Goal: Task Accomplishment & Management: Use online tool/utility

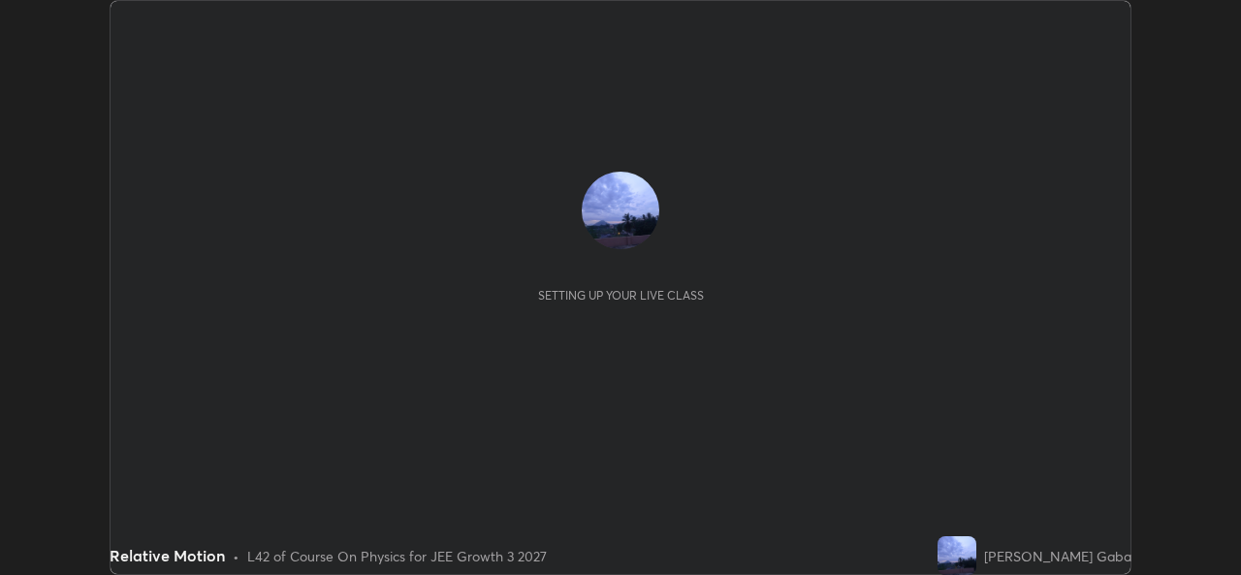
scroll to position [575, 1240]
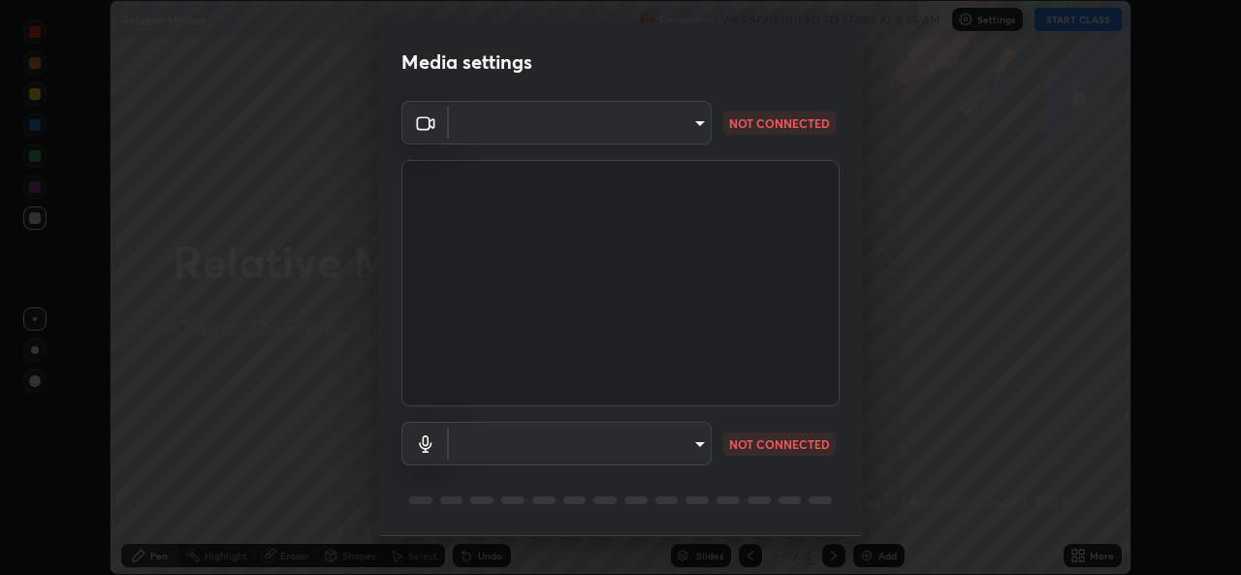
type input "576c985cfbf5b4ad5050d0d59b45d4e125e021a14bf2e74a268270e263c3ef83"
type input "default"
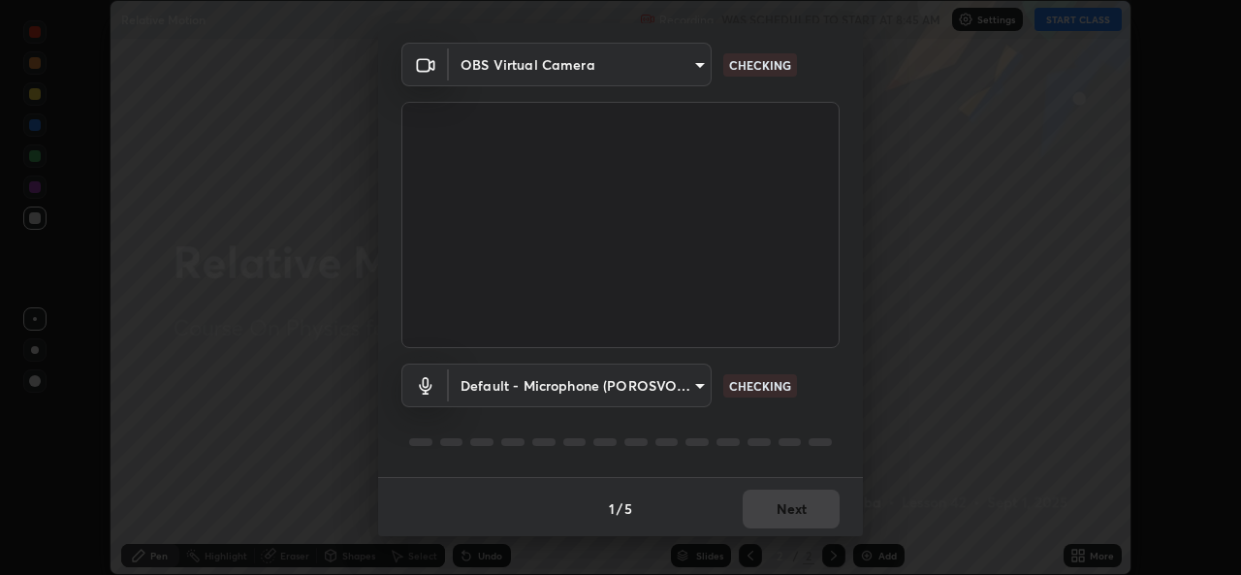
scroll to position [61, 0]
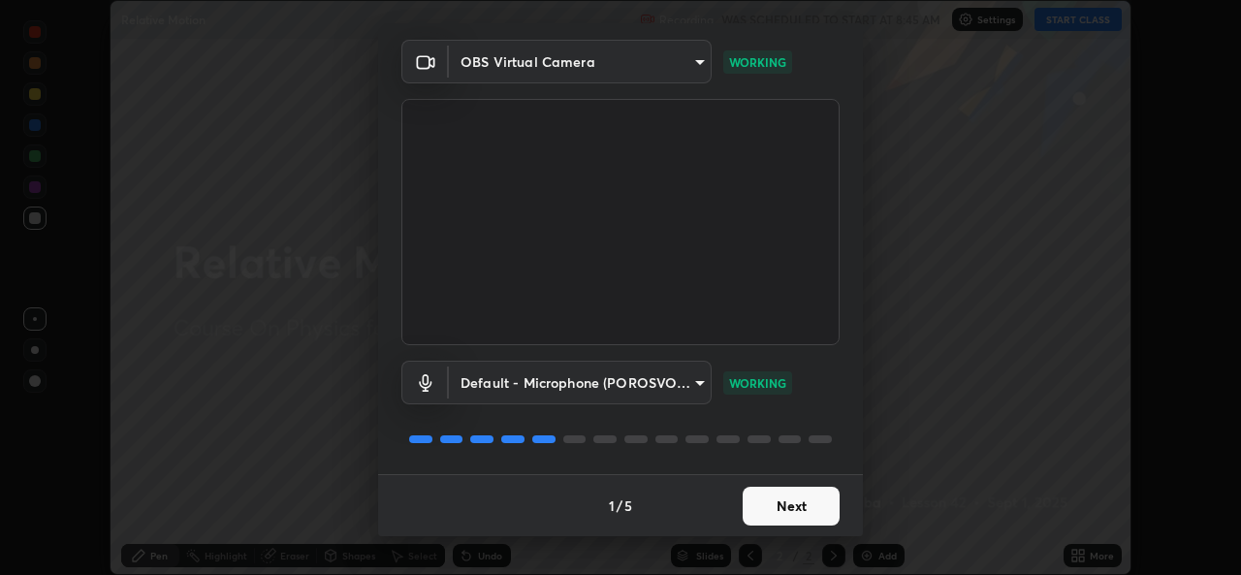
click at [759, 501] on button "Next" at bounding box center [791, 506] width 97 height 39
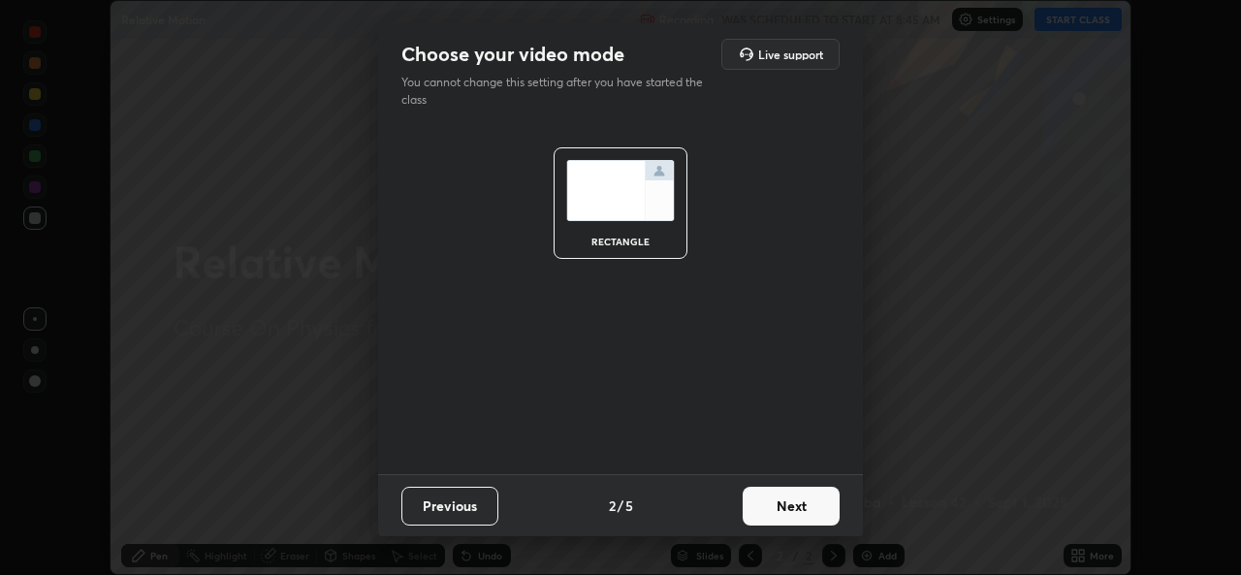
scroll to position [0, 0]
click at [762, 509] on button "Next" at bounding box center [791, 506] width 97 height 39
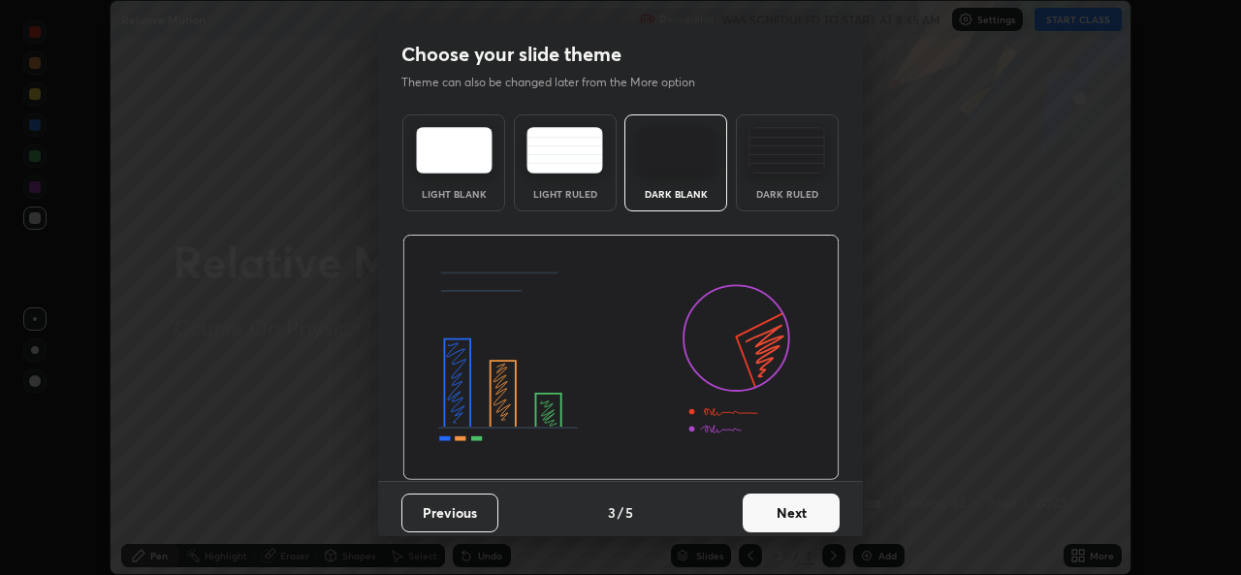
click at [762, 509] on button "Next" at bounding box center [791, 512] width 97 height 39
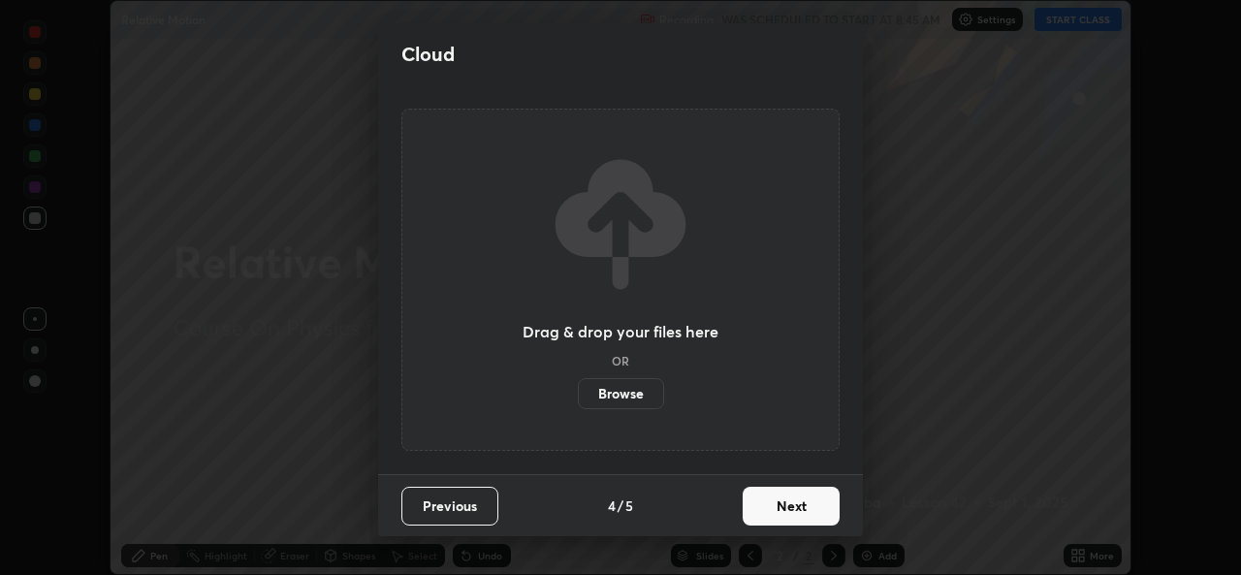
click at [762, 509] on button "Next" at bounding box center [791, 506] width 97 height 39
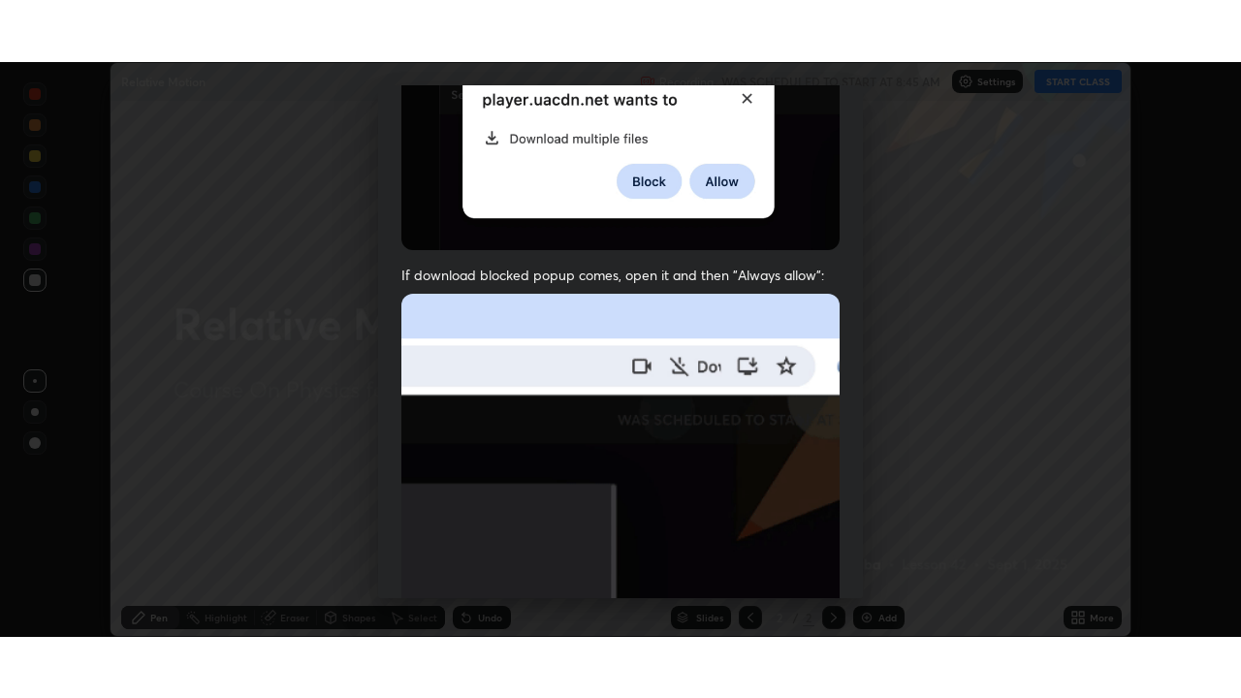
scroll to position [457, 0]
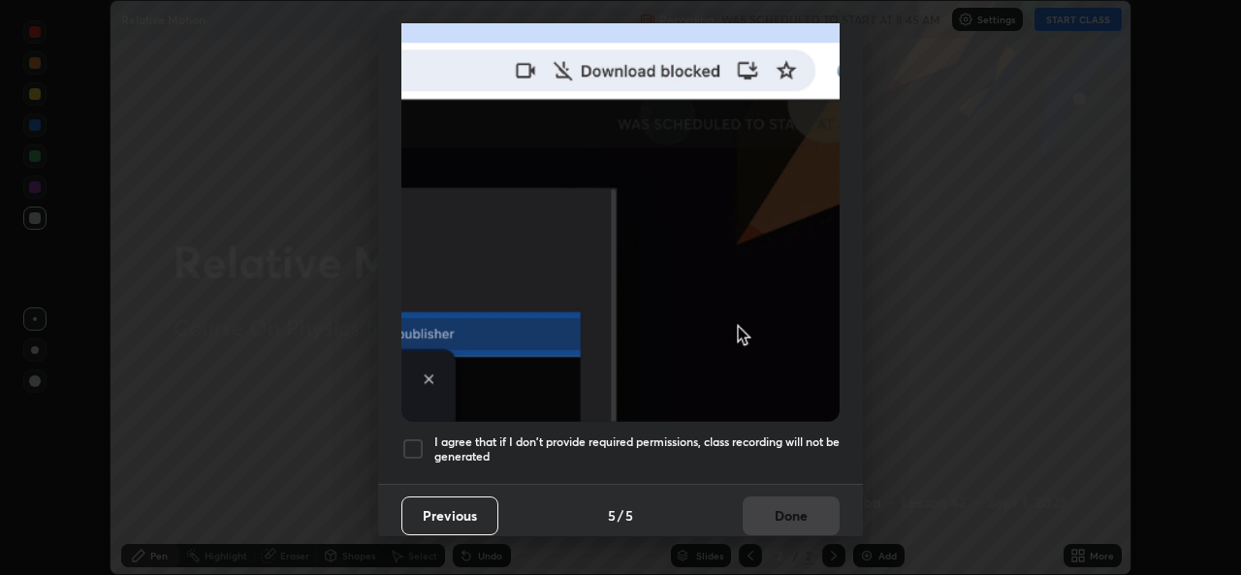
click at [411, 437] on div at bounding box center [412, 448] width 23 height 23
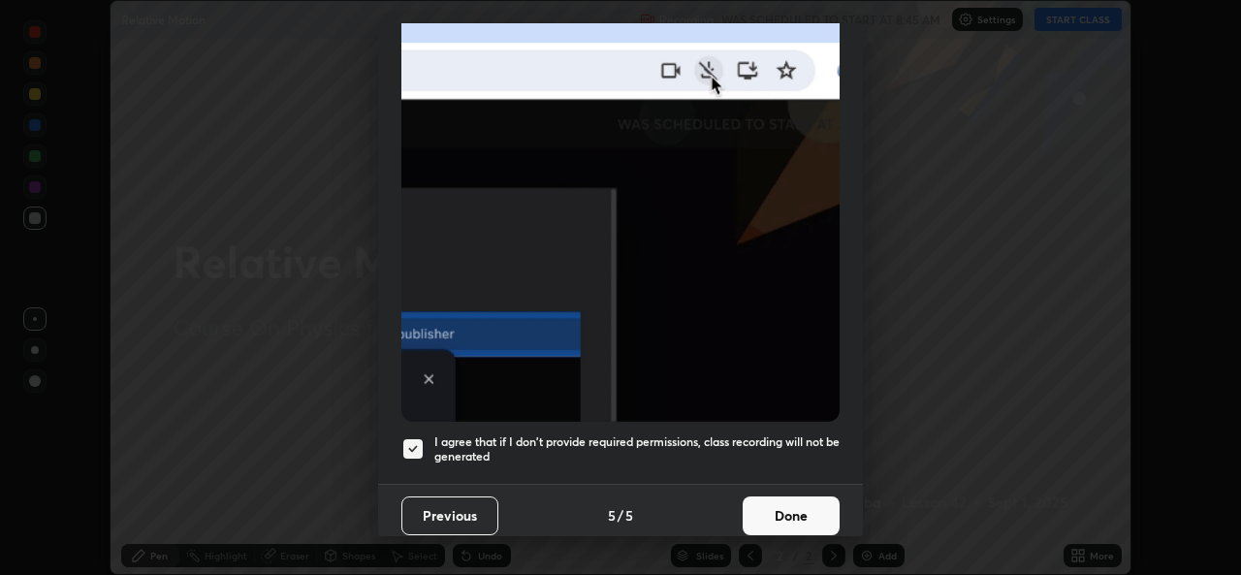
click at [766, 507] on button "Done" at bounding box center [791, 515] width 97 height 39
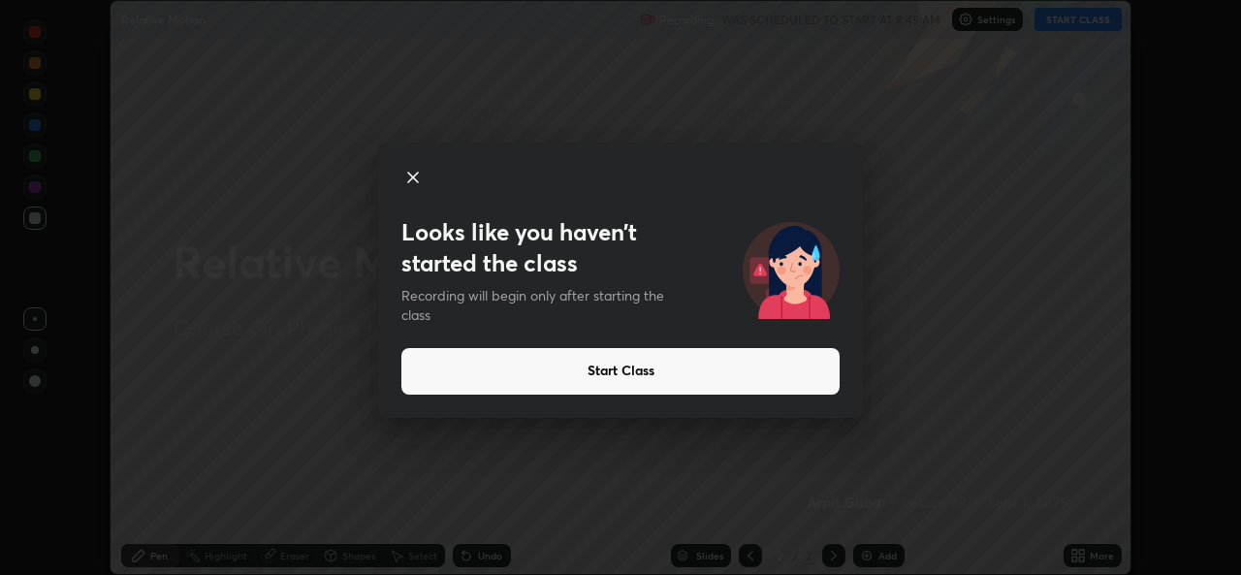
click at [614, 371] on button "Start Class" at bounding box center [620, 371] width 438 height 47
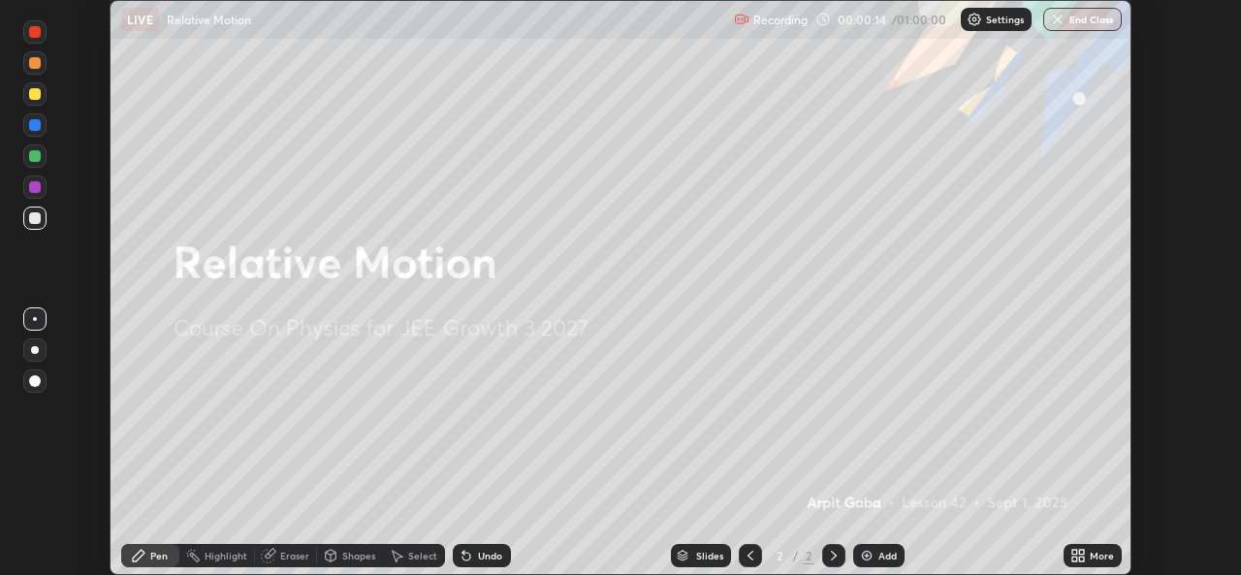
click at [1081, 552] on icon at bounding box center [1081, 552] width 5 height 5
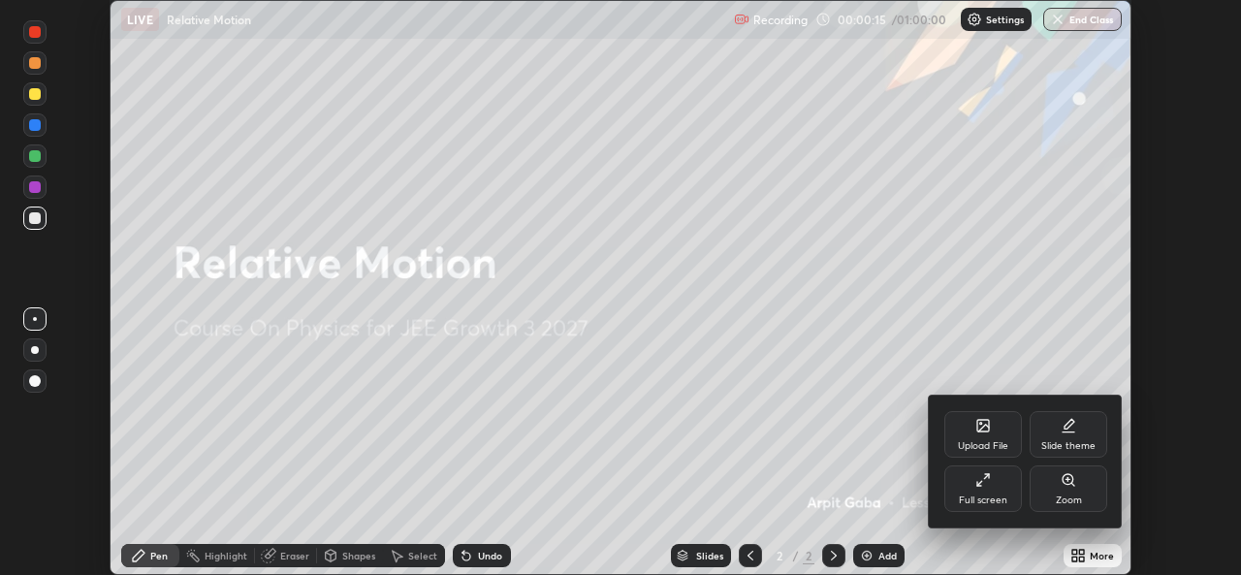
click at [992, 490] on div "Full screen" at bounding box center [983, 488] width 78 height 47
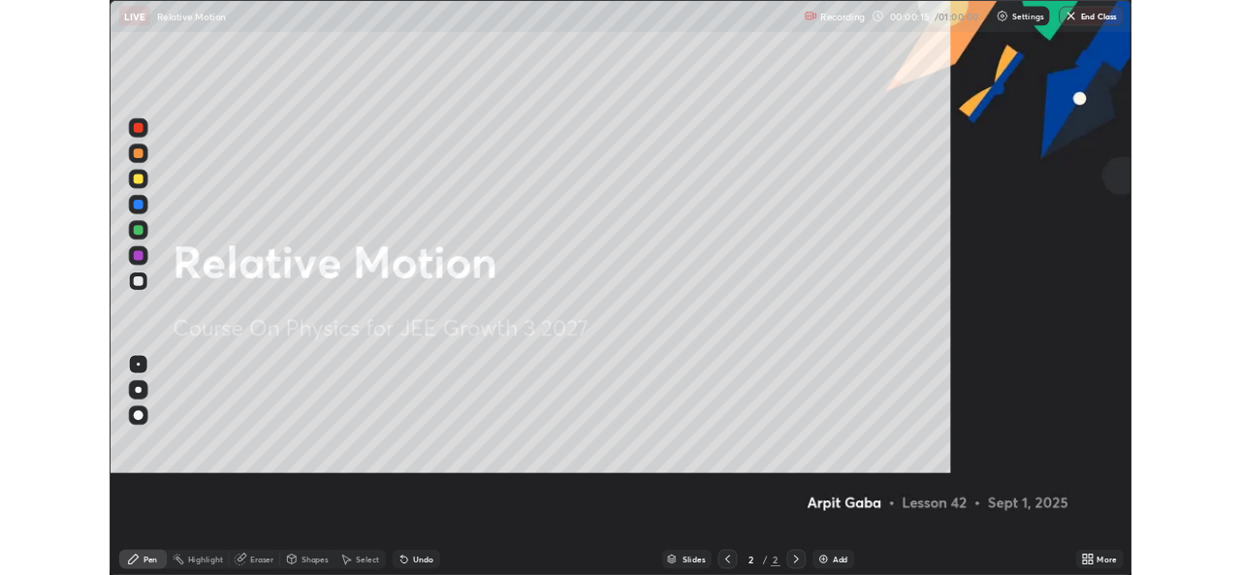
scroll to position [698, 1241]
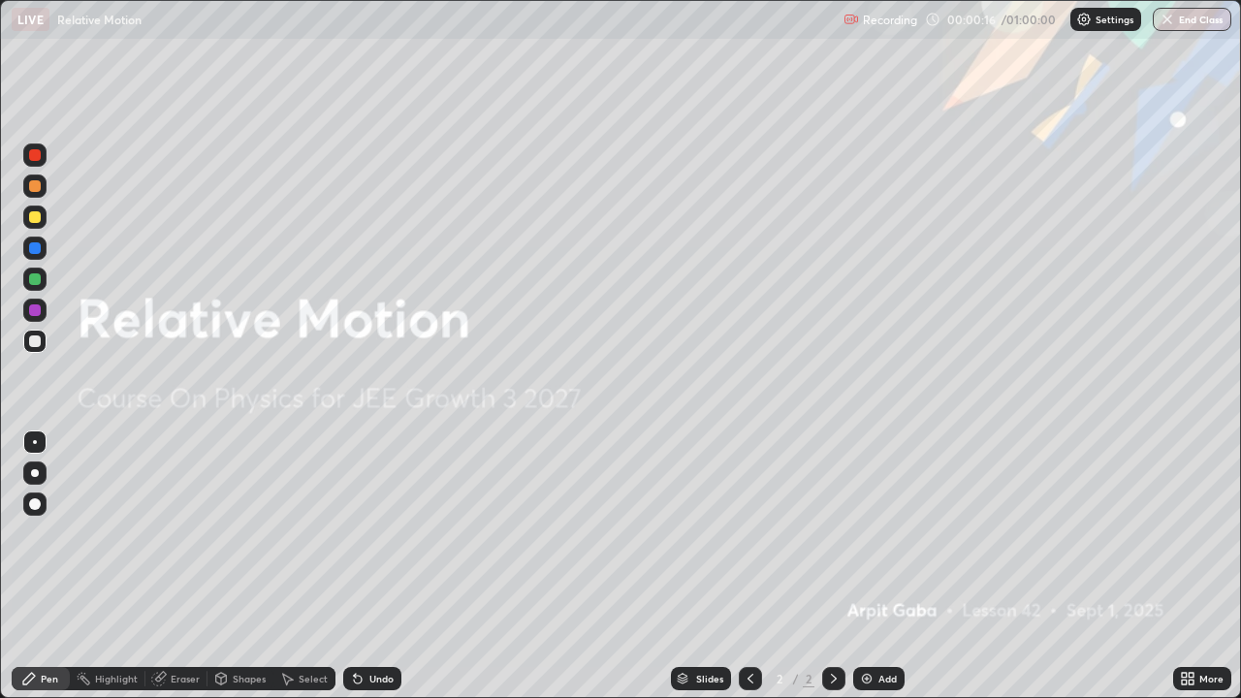
click at [878, 574] on div "Add" at bounding box center [887, 679] width 18 height 10
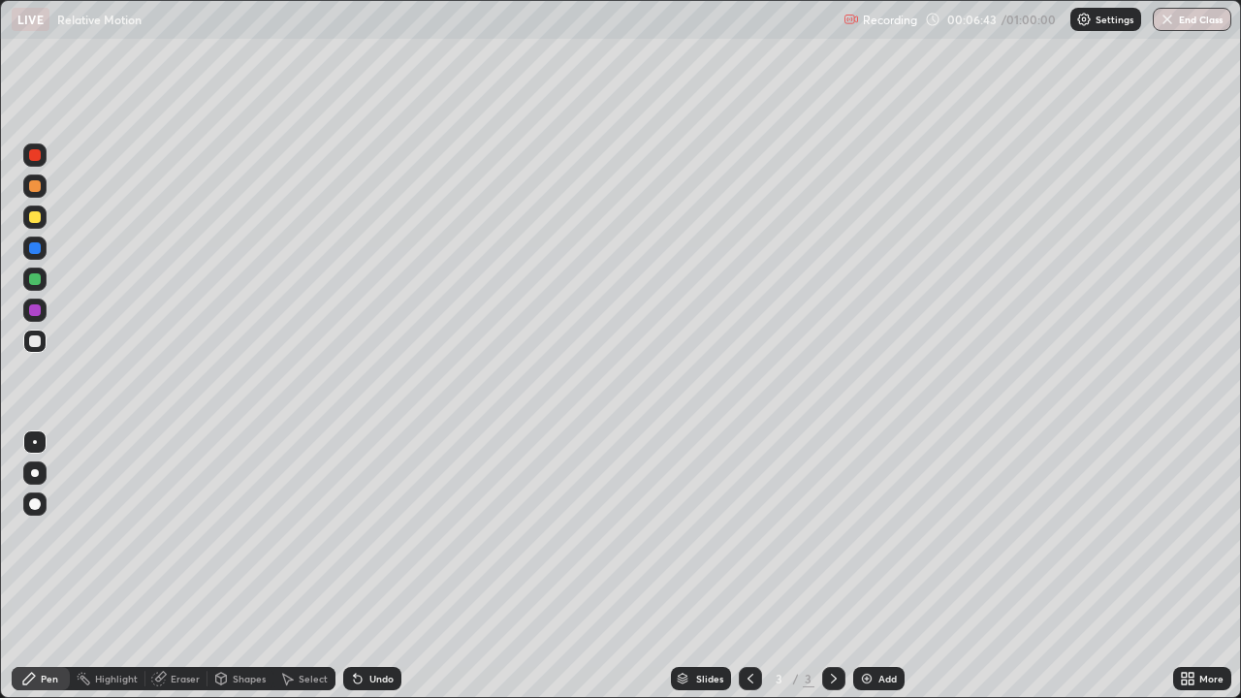
click at [34, 219] on div at bounding box center [35, 217] width 12 height 12
click at [37, 342] on div at bounding box center [35, 341] width 12 height 12
click at [246, 574] on div "Shapes" at bounding box center [249, 679] width 33 height 10
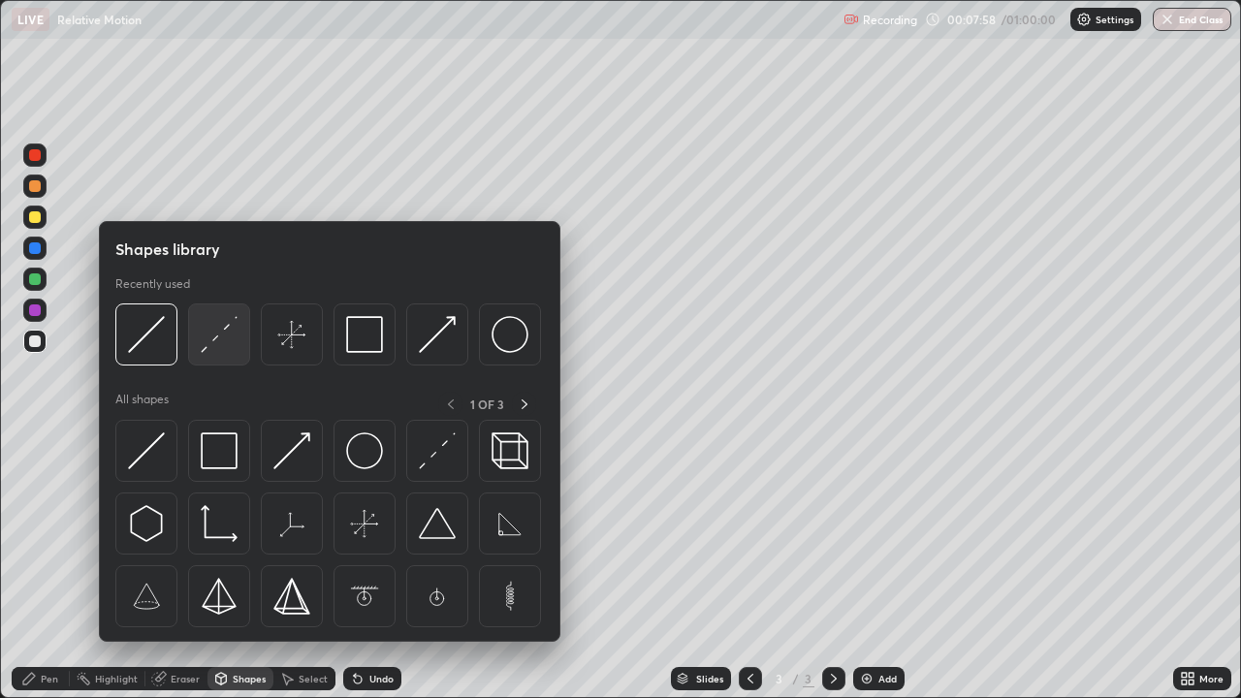
click at [208, 340] on img at bounding box center [219, 334] width 37 height 37
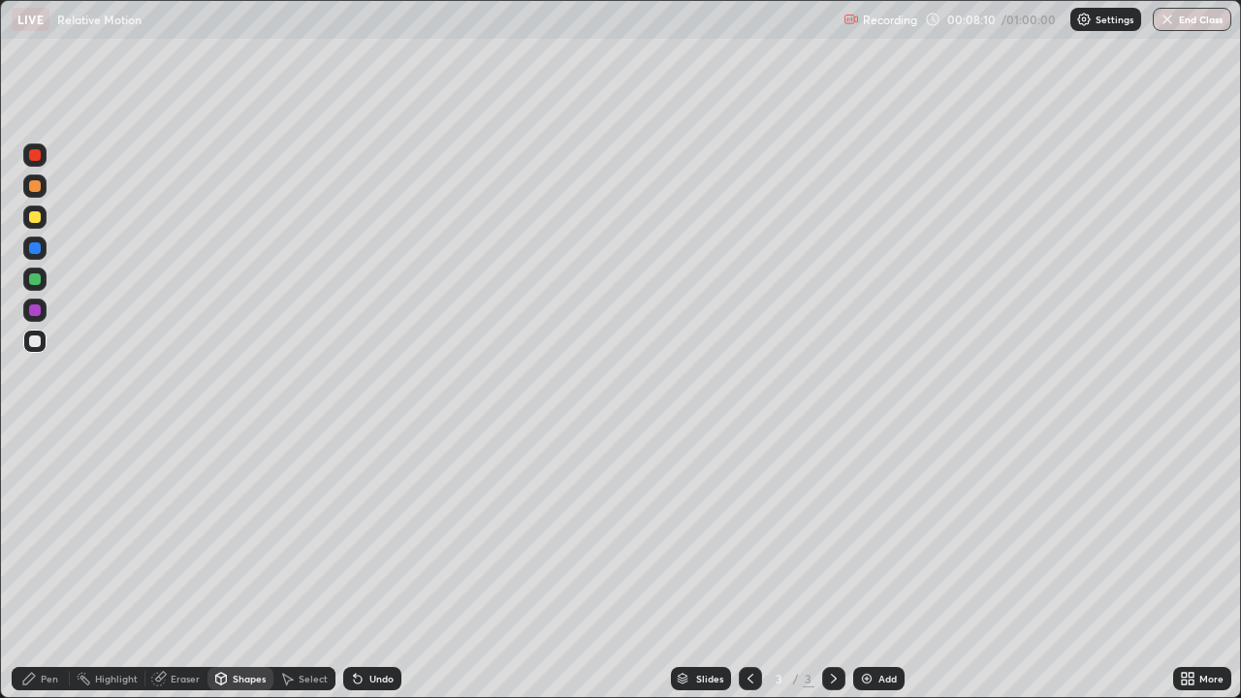
click at [37, 216] on div at bounding box center [35, 217] width 12 height 12
click at [37, 342] on div at bounding box center [35, 341] width 12 height 12
click at [371, 574] on div "Undo" at bounding box center [372, 678] width 58 height 23
click at [47, 574] on div "Pen" at bounding box center [49, 679] width 17 height 10
click at [239, 574] on div "Shapes" at bounding box center [249, 679] width 33 height 10
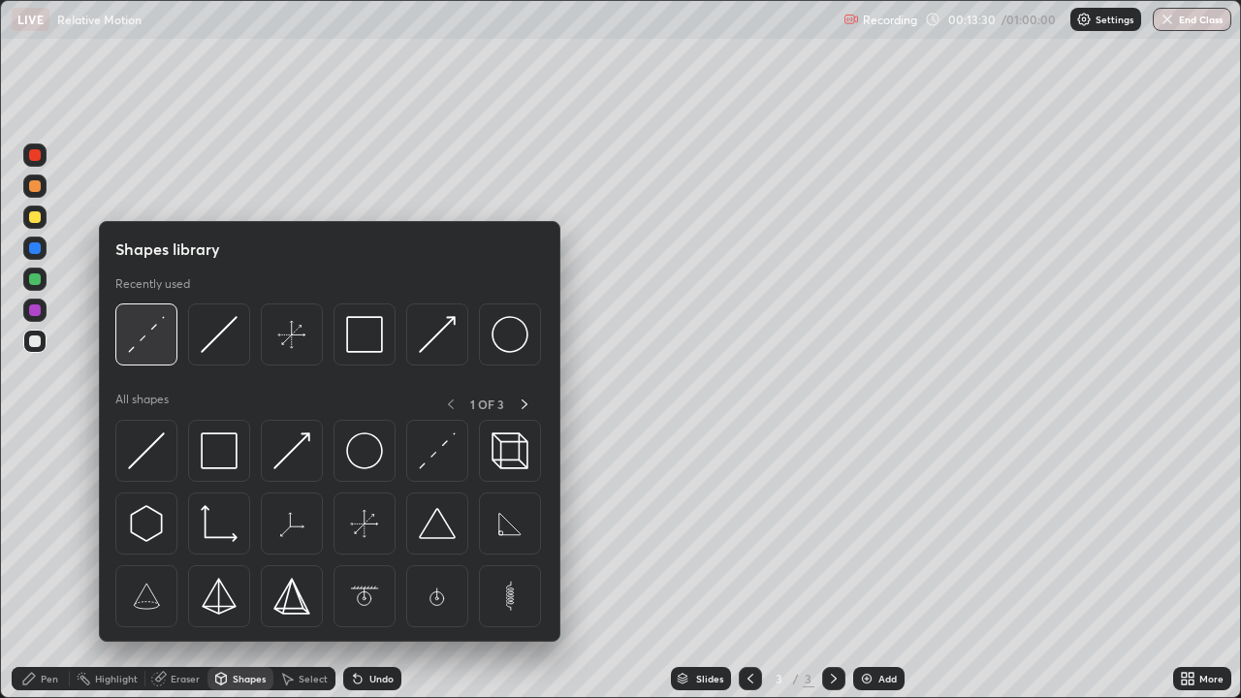
click at [135, 346] on img at bounding box center [146, 334] width 37 height 37
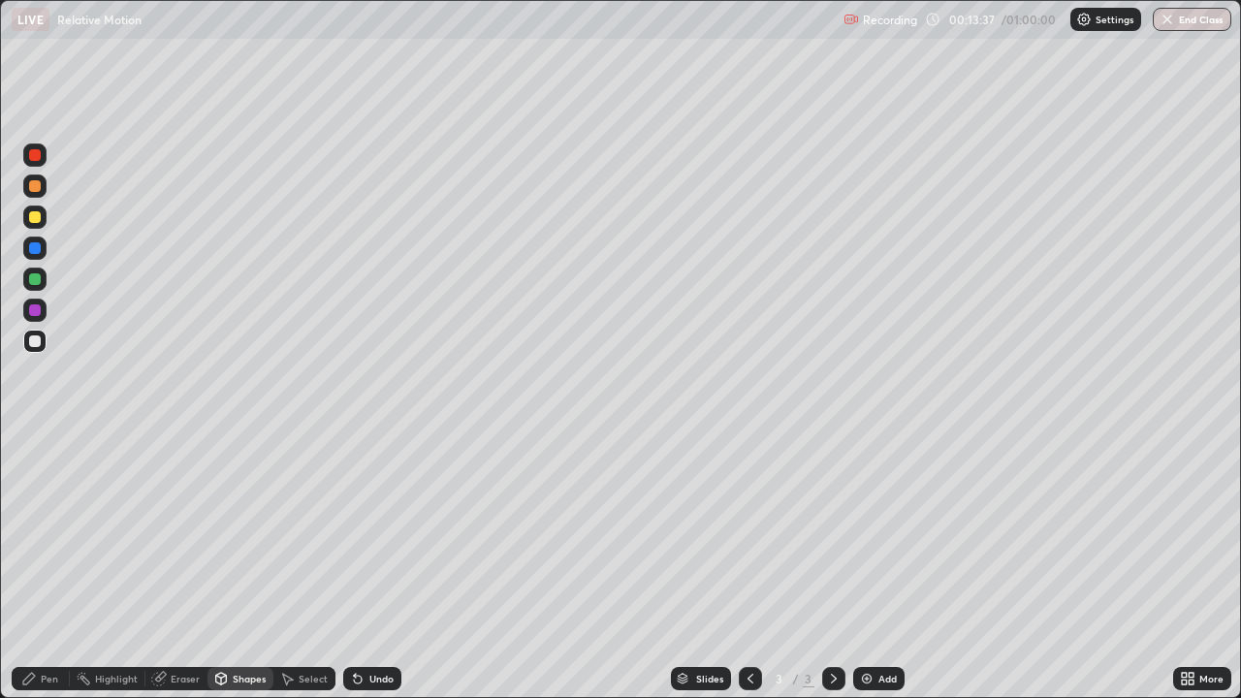
click at [45, 574] on div "Pen" at bounding box center [41, 678] width 58 height 23
click at [378, 574] on div "Undo" at bounding box center [381, 679] width 24 height 10
click at [246, 574] on div "Shapes" at bounding box center [249, 679] width 33 height 10
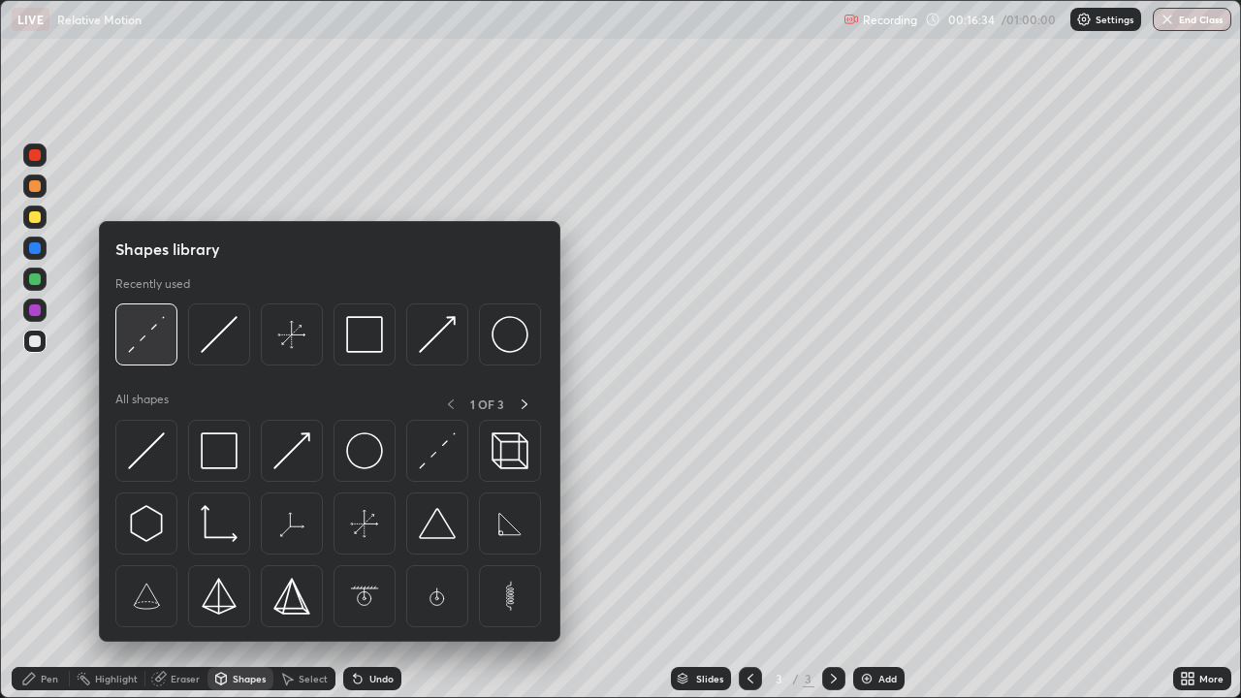
click at [142, 337] on img at bounding box center [146, 334] width 37 height 37
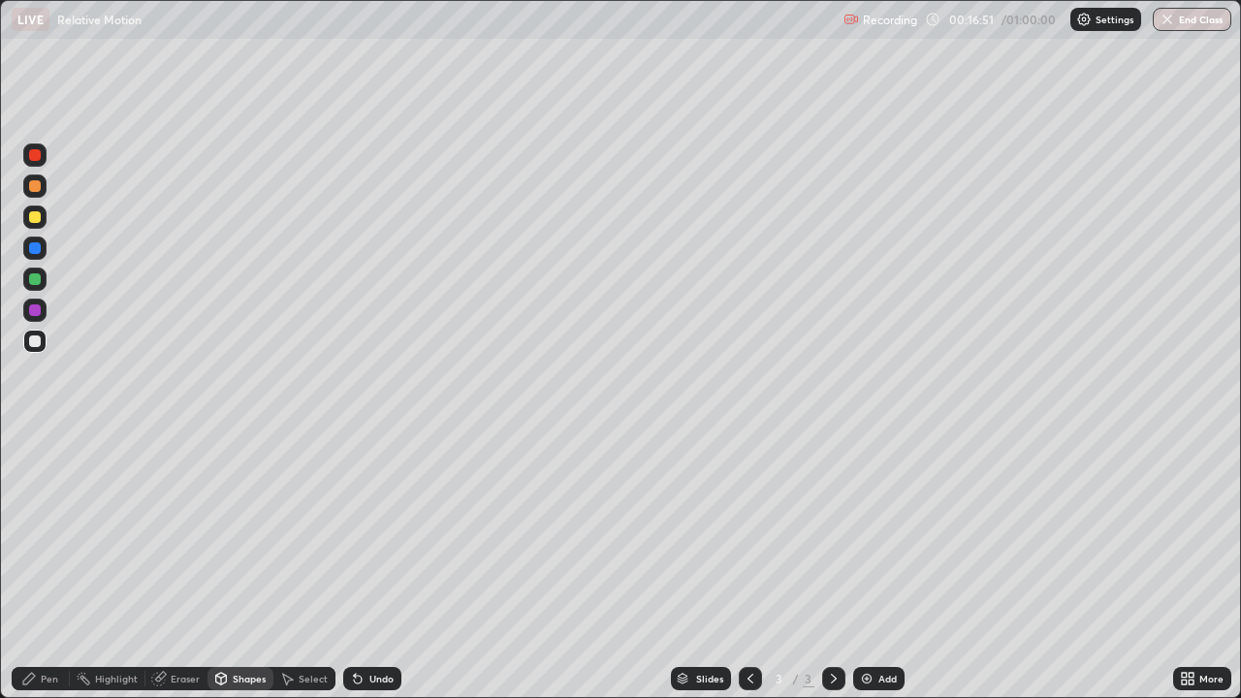
click at [31, 574] on icon at bounding box center [29, 679] width 12 height 12
click at [373, 574] on div "Undo" at bounding box center [372, 678] width 58 height 23
click at [878, 574] on div "Add" at bounding box center [887, 679] width 18 height 10
click at [30, 219] on div at bounding box center [35, 217] width 12 height 12
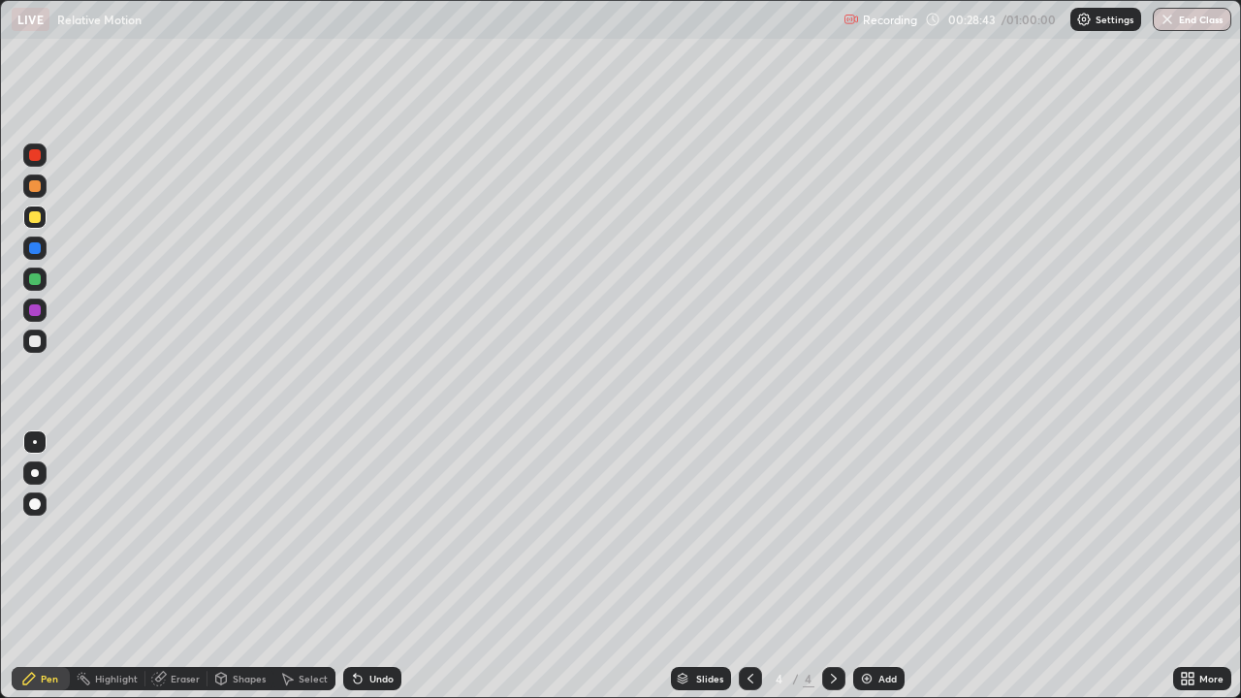
click at [369, 574] on div "Undo" at bounding box center [381, 679] width 24 height 10
click at [374, 574] on div "Undo" at bounding box center [381, 679] width 24 height 10
click at [369, 574] on div "Undo" at bounding box center [381, 679] width 24 height 10
click at [379, 574] on div "Undo" at bounding box center [381, 679] width 24 height 10
click at [375, 574] on div "Undo" at bounding box center [381, 679] width 24 height 10
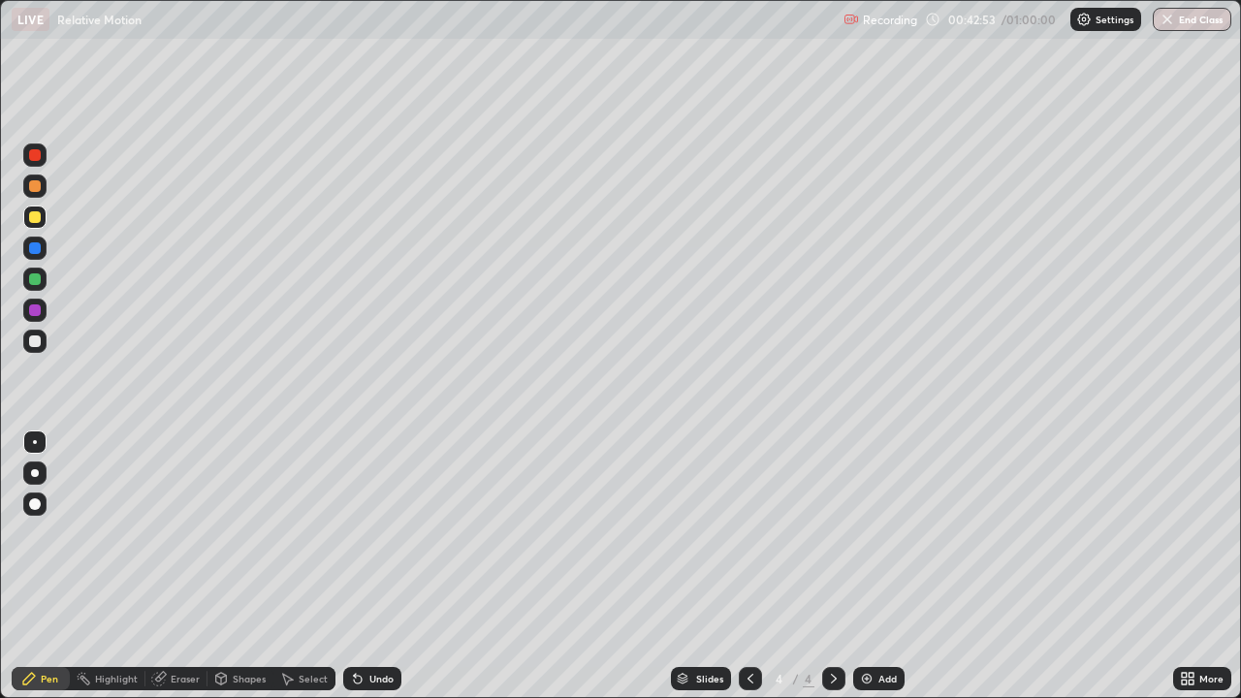
click at [378, 574] on div "Undo" at bounding box center [381, 679] width 24 height 10
click at [381, 574] on div "Undo" at bounding box center [381, 679] width 24 height 10
click at [378, 574] on div "Undo" at bounding box center [381, 679] width 24 height 10
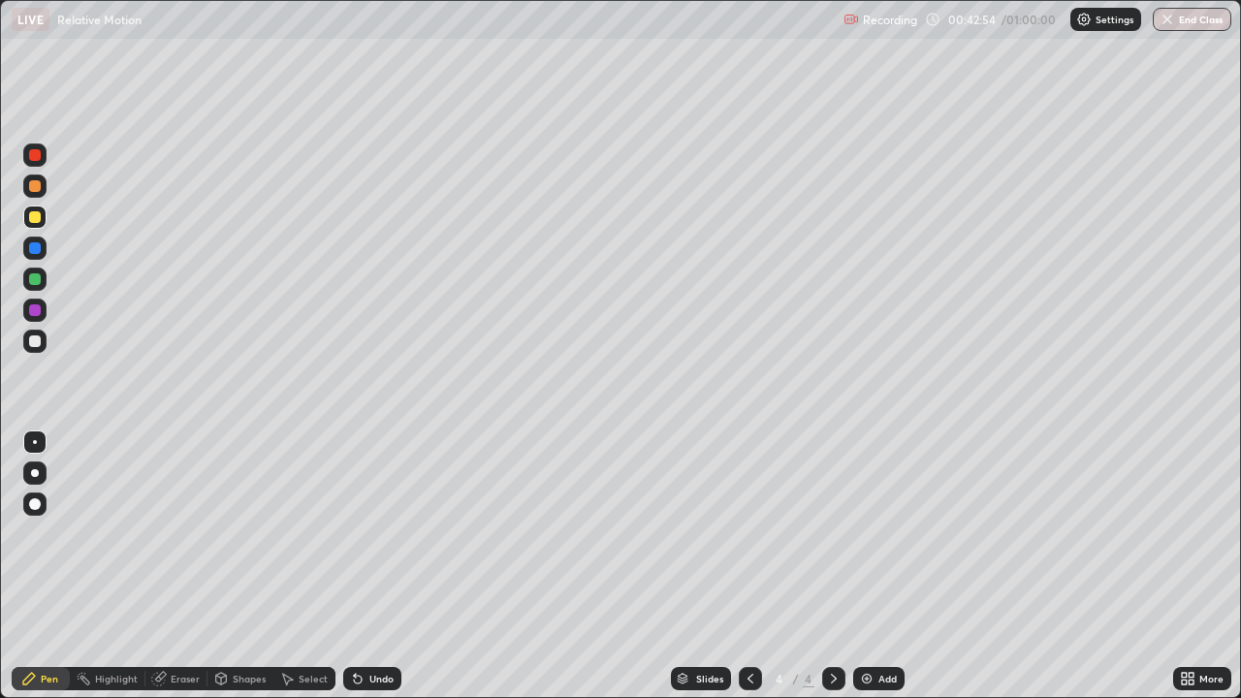
click at [376, 574] on div "Undo" at bounding box center [381, 679] width 24 height 10
click at [376, 574] on div "Undo" at bounding box center [372, 678] width 58 height 23
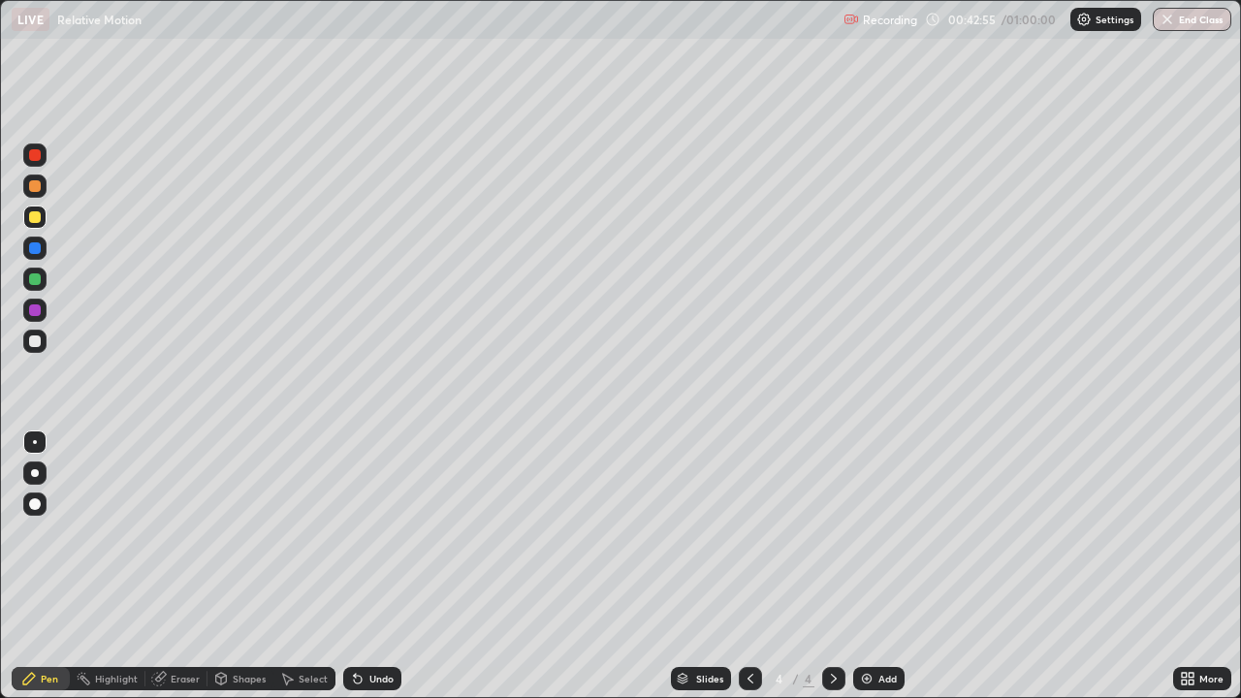
click at [375, 574] on div "Undo" at bounding box center [372, 678] width 58 height 23
click at [378, 574] on div "Undo" at bounding box center [372, 678] width 58 height 23
click at [375, 574] on div "Undo" at bounding box center [372, 678] width 58 height 23
click at [375, 574] on div "Undo" at bounding box center [381, 679] width 24 height 10
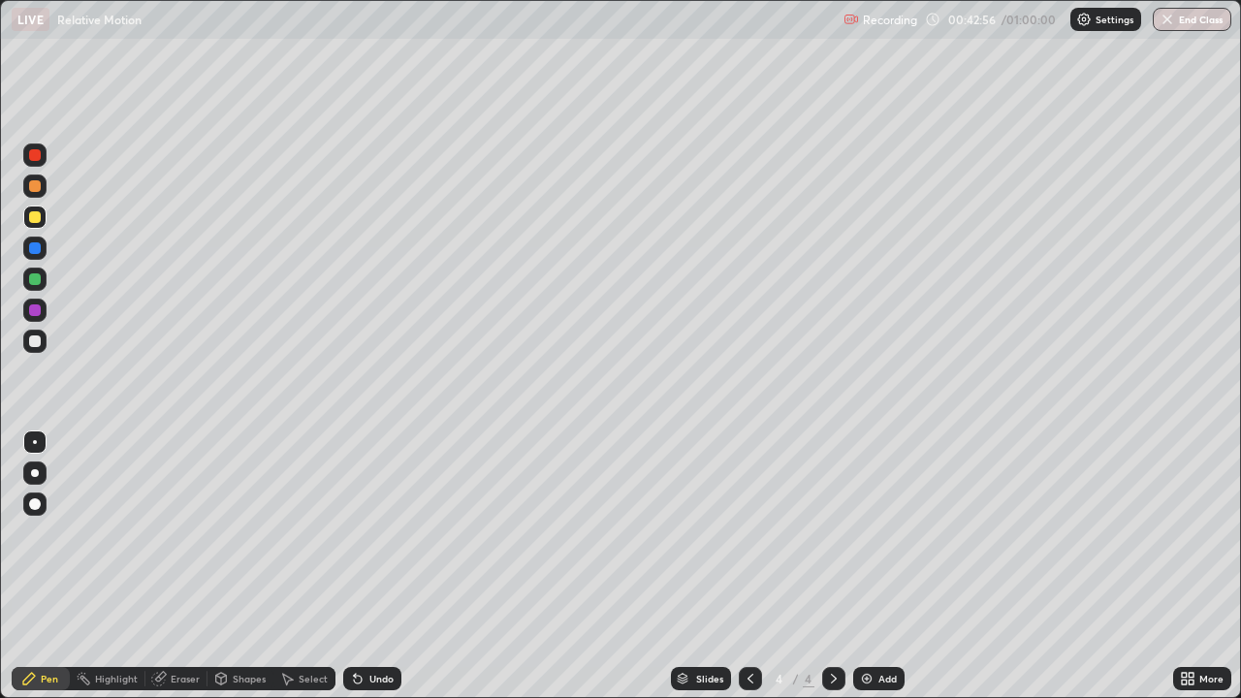
click at [377, 574] on div "Undo" at bounding box center [381, 679] width 24 height 10
click at [373, 574] on div "Undo" at bounding box center [372, 678] width 58 height 23
click at [374, 574] on div "Undo" at bounding box center [372, 678] width 58 height 23
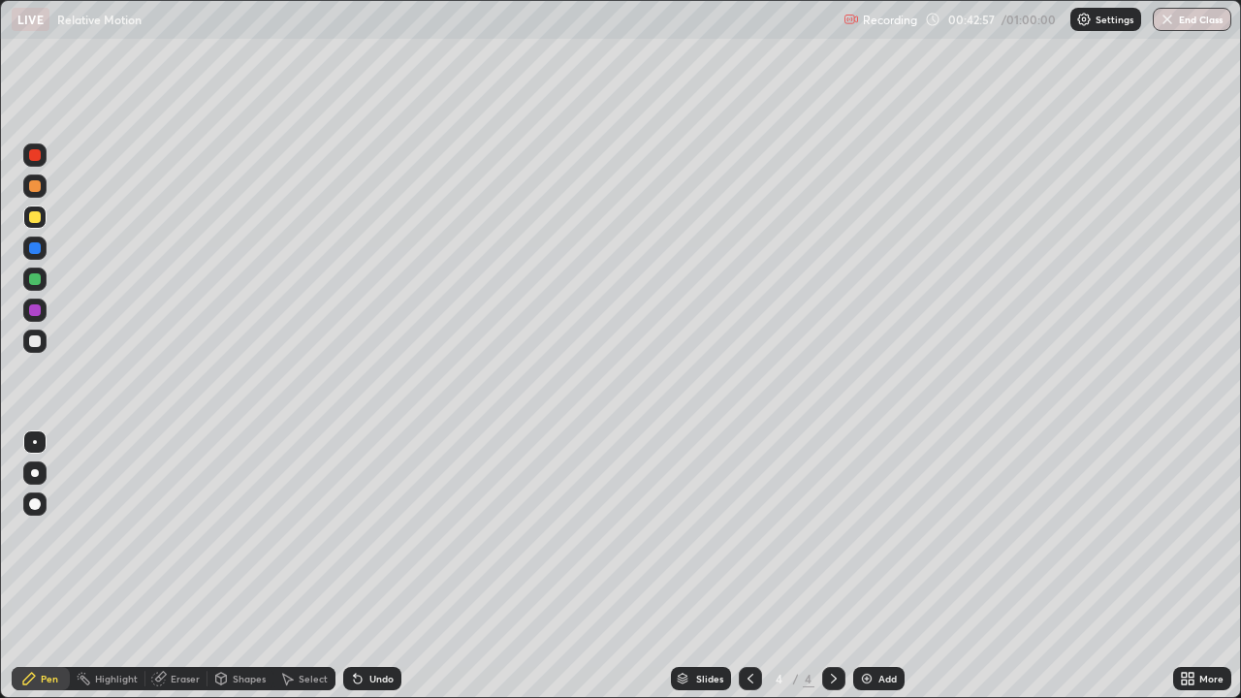
click at [371, 574] on div "Undo" at bounding box center [381, 679] width 24 height 10
click at [873, 574] on div "Add" at bounding box center [878, 678] width 51 height 23
click at [749, 574] on div at bounding box center [750, 678] width 23 height 23
click at [829, 574] on icon at bounding box center [834, 679] width 16 height 16
click at [740, 574] on div at bounding box center [750, 678] width 23 height 23
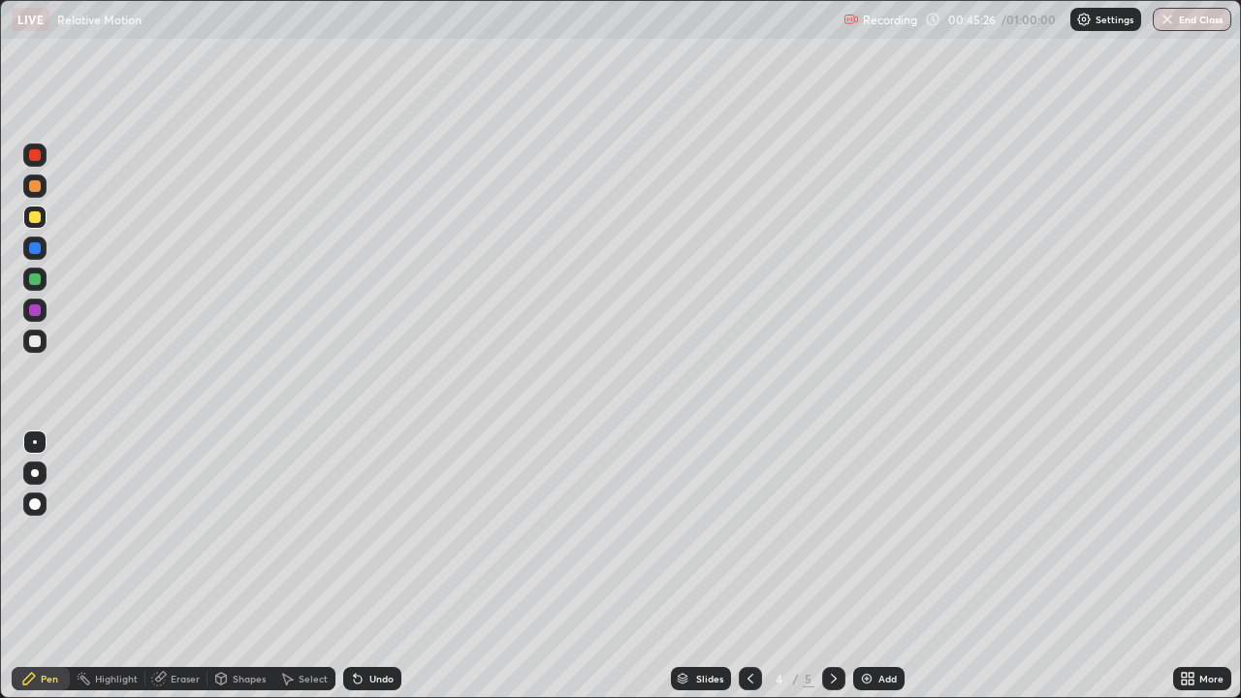
click at [372, 574] on div "Undo" at bounding box center [381, 679] width 24 height 10
click at [172, 574] on div "Eraser" at bounding box center [185, 679] width 29 height 10
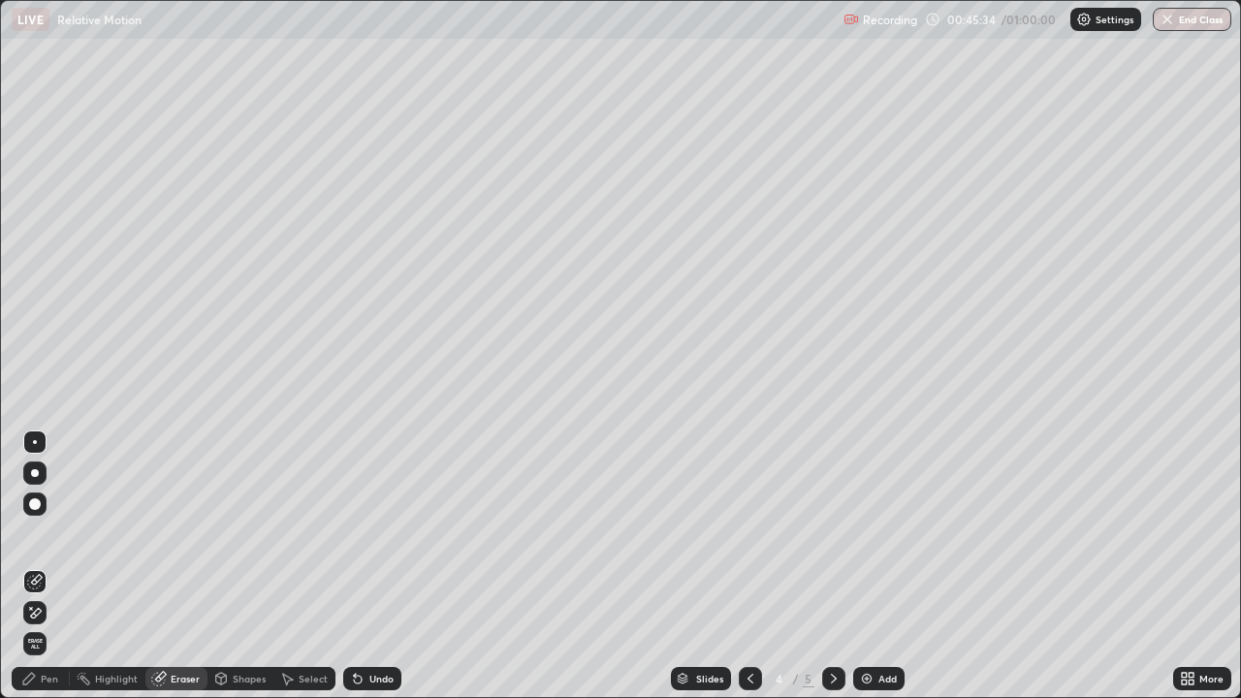
click at [42, 574] on div "Pen" at bounding box center [49, 679] width 17 height 10
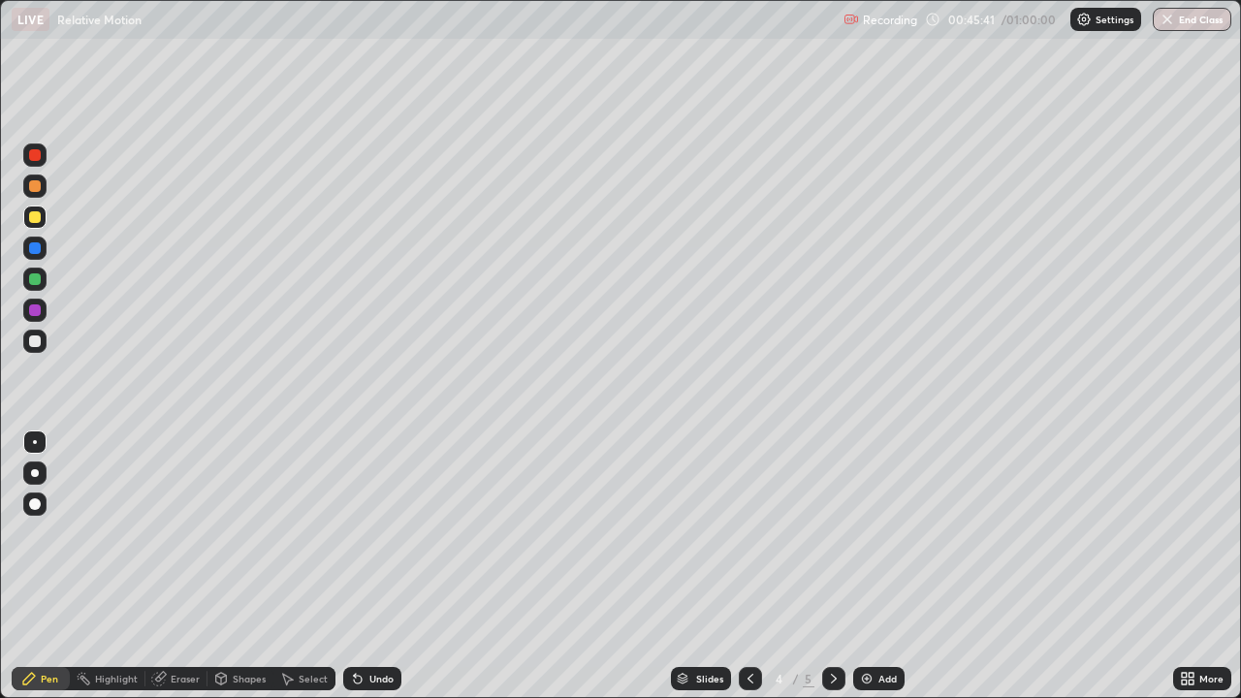
click at [185, 574] on div "Eraser" at bounding box center [185, 679] width 29 height 10
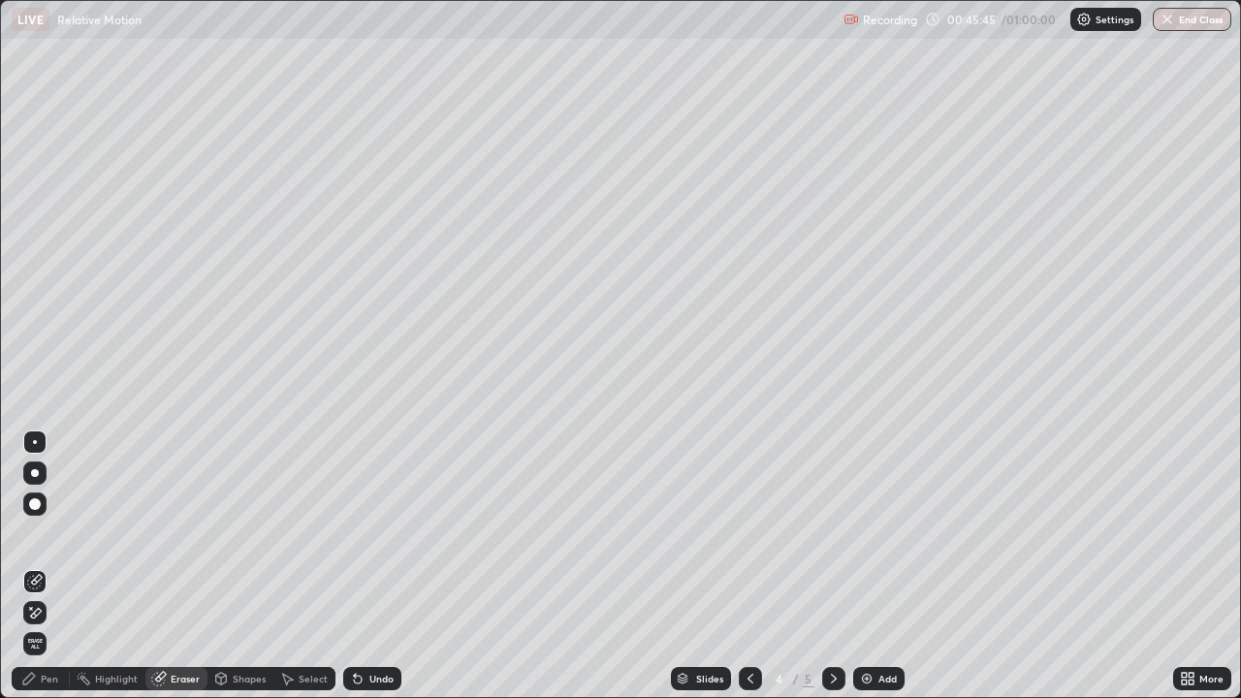
click at [58, 574] on div "Pen" at bounding box center [41, 678] width 58 height 23
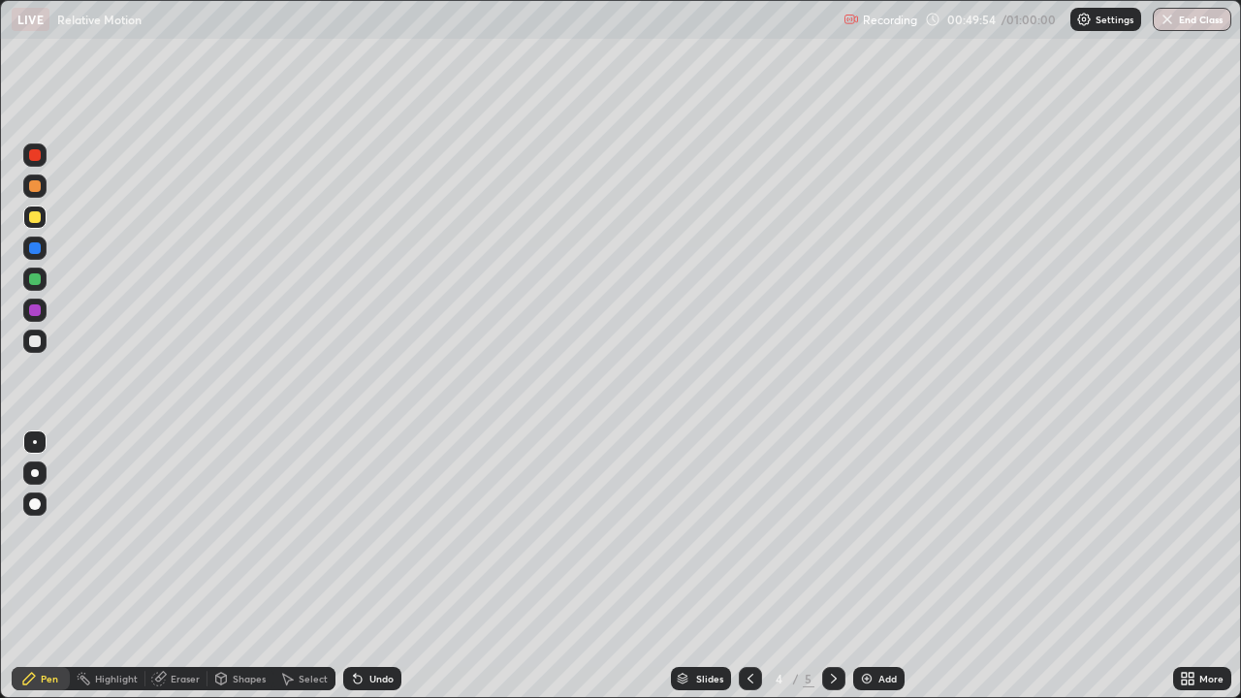
click at [831, 574] on icon at bounding box center [834, 679] width 16 height 16
click at [375, 574] on div "Undo" at bounding box center [381, 679] width 24 height 10
click at [377, 574] on div "Undo" at bounding box center [381, 679] width 24 height 10
click at [376, 574] on div "Undo" at bounding box center [372, 678] width 58 height 23
click at [378, 574] on div "Undo" at bounding box center [372, 678] width 58 height 23
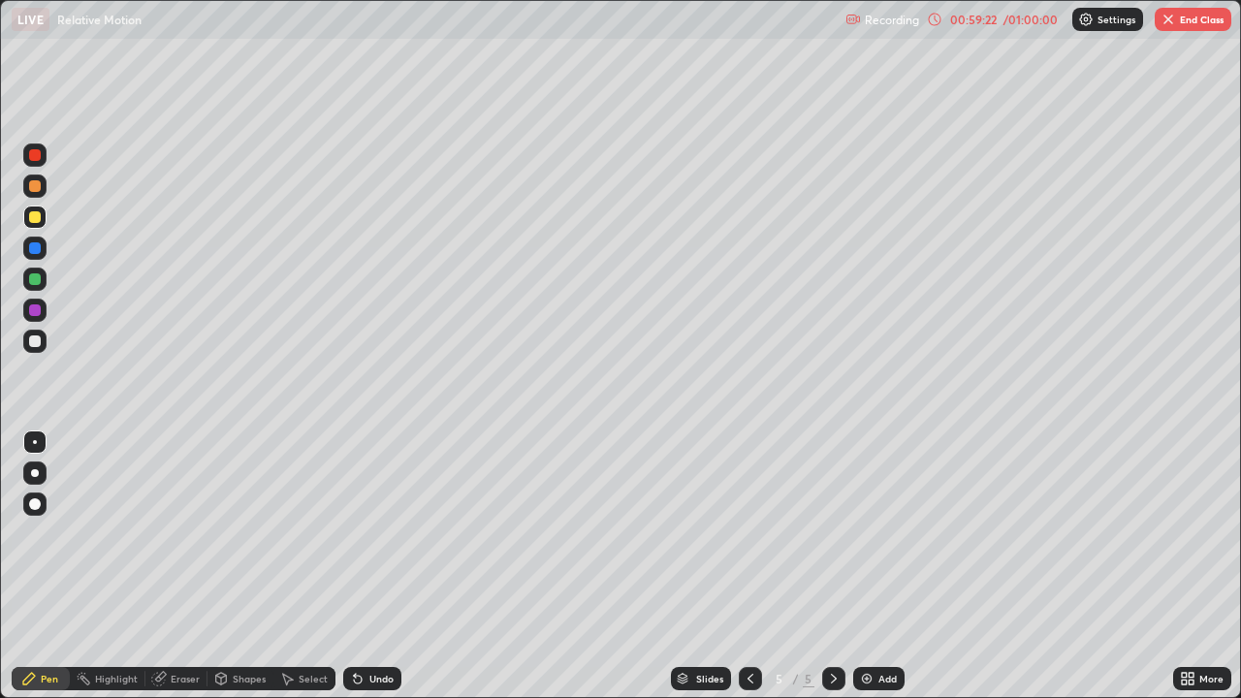
click at [875, 574] on div "Add" at bounding box center [878, 678] width 51 height 23
click at [386, 574] on div "Undo" at bounding box center [381, 679] width 24 height 10
click at [35, 338] on div at bounding box center [35, 341] width 12 height 12
click at [36, 212] on div at bounding box center [35, 217] width 12 height 12
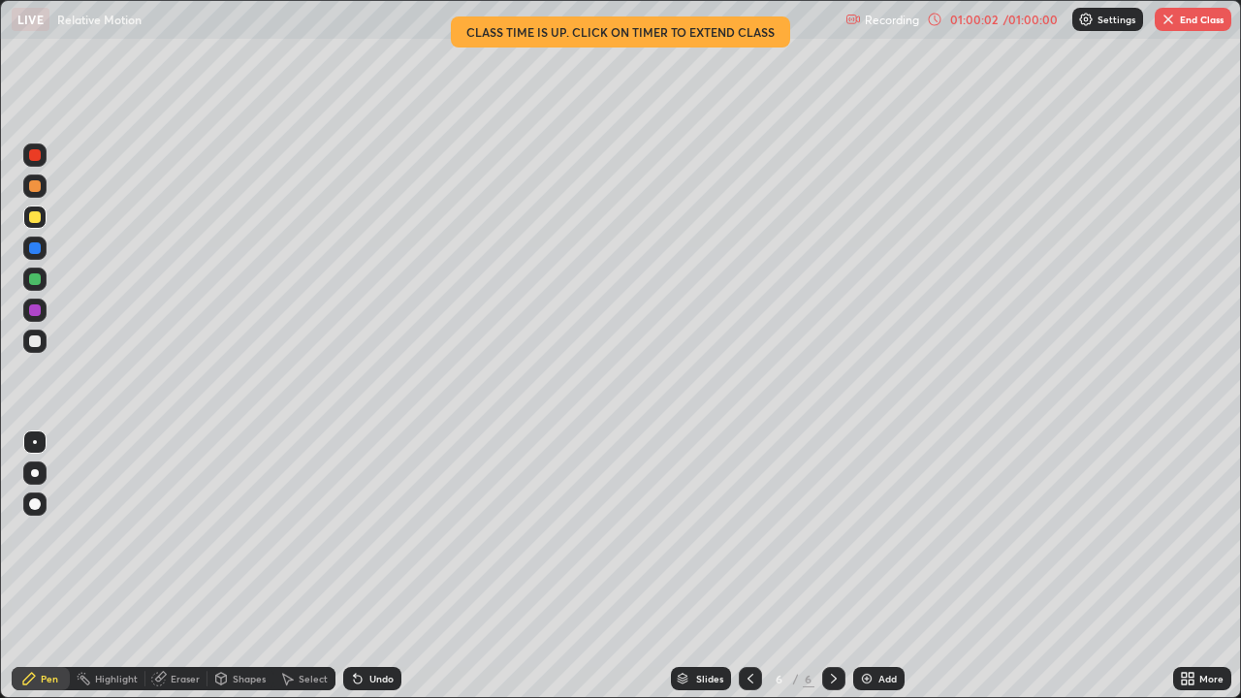
click at [987, 20] on div "01:00:02" at bounding box center [973, 20] width 54 height 12
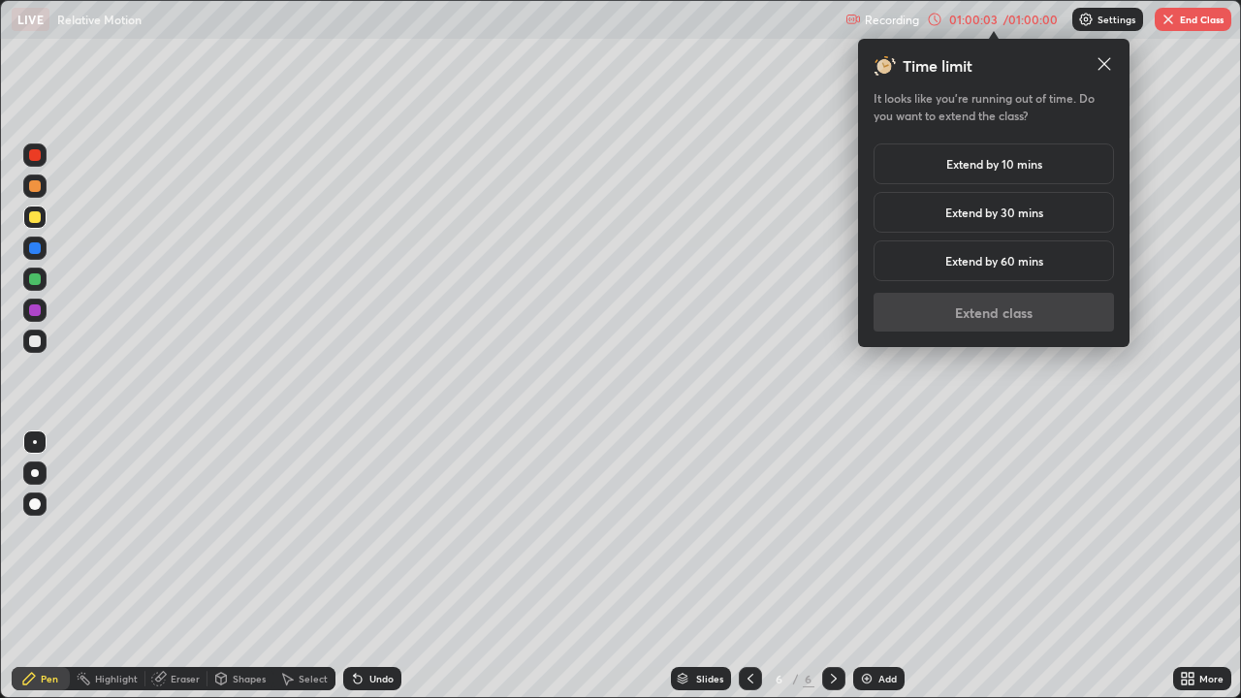
click at [1004, 165] on h5 "Extend by 10 mins" at bounding box center [994, 163] width 96 height 17
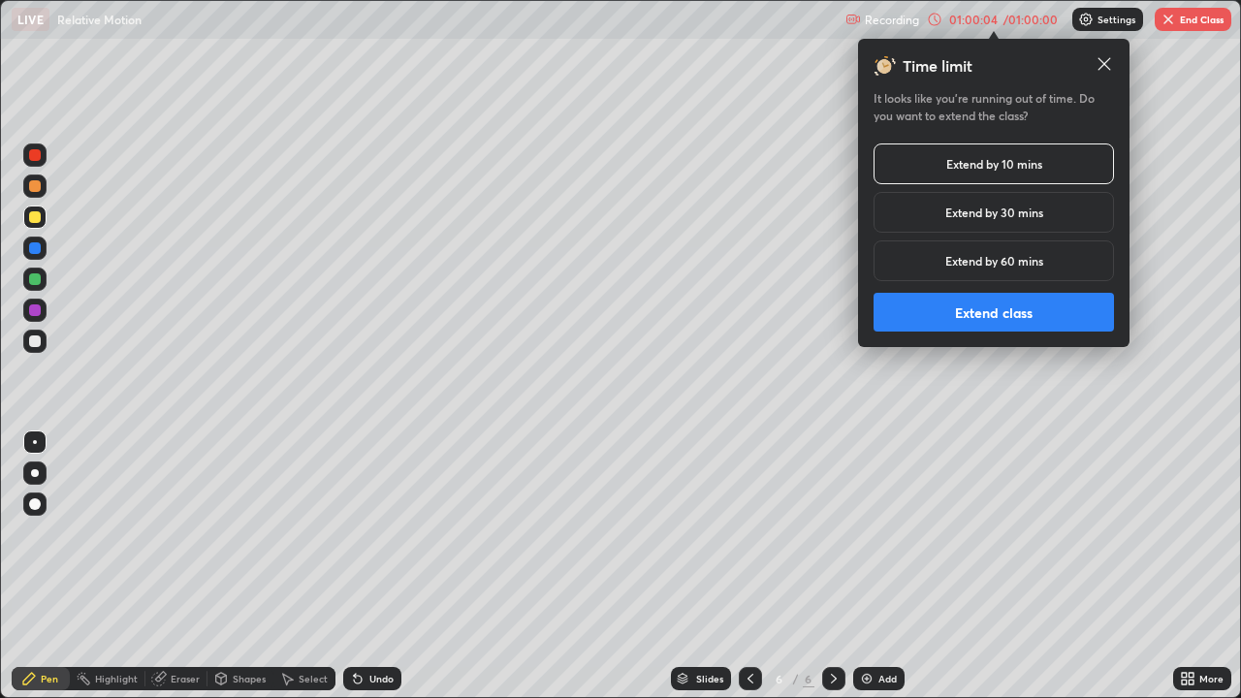
click at [1002, 312] on button "Extend class" at bounding box center [994, 312] width 240 height 39
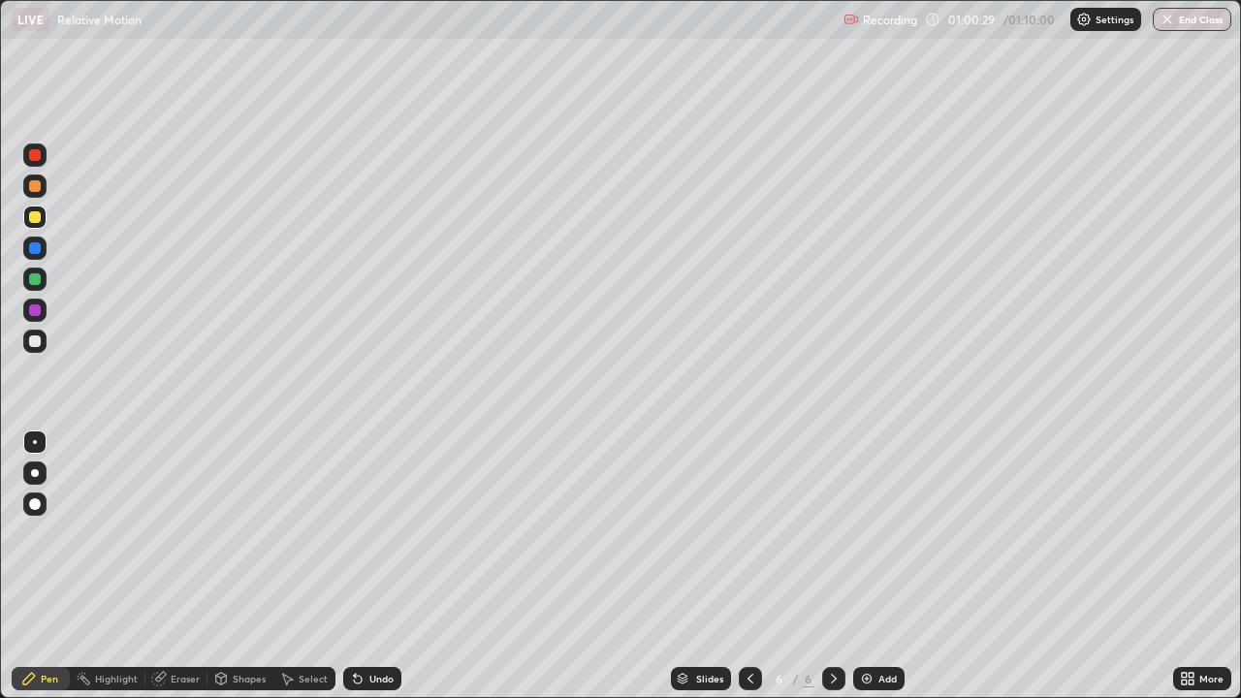
click at [36, 341] on div at bounding box center [35, 341] width 12 height 12
click at [369, 574] on div "Undo" at bounding box center [381, 679] width 24 height 10
click at [186, 574] on div "Eraser" at bounding box center [185, 679] width 29 height 10
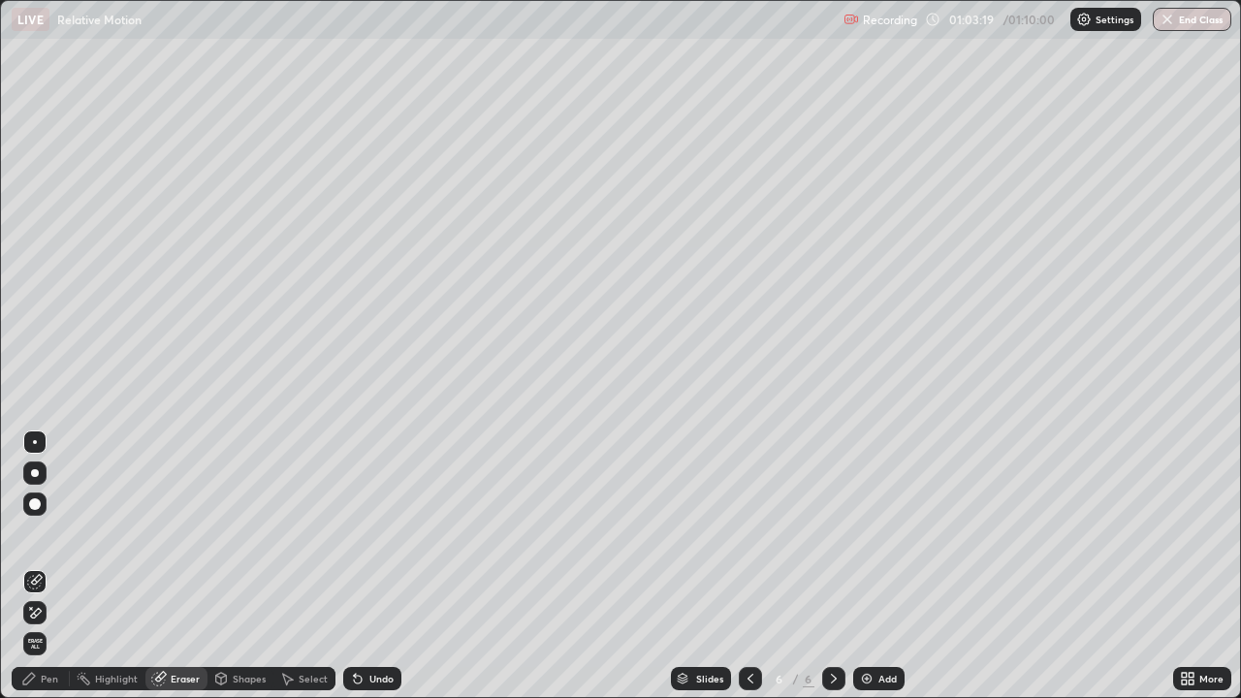
click at [51, 574] on div "Pen" at bounding box center [49, 679] width 17 height 10
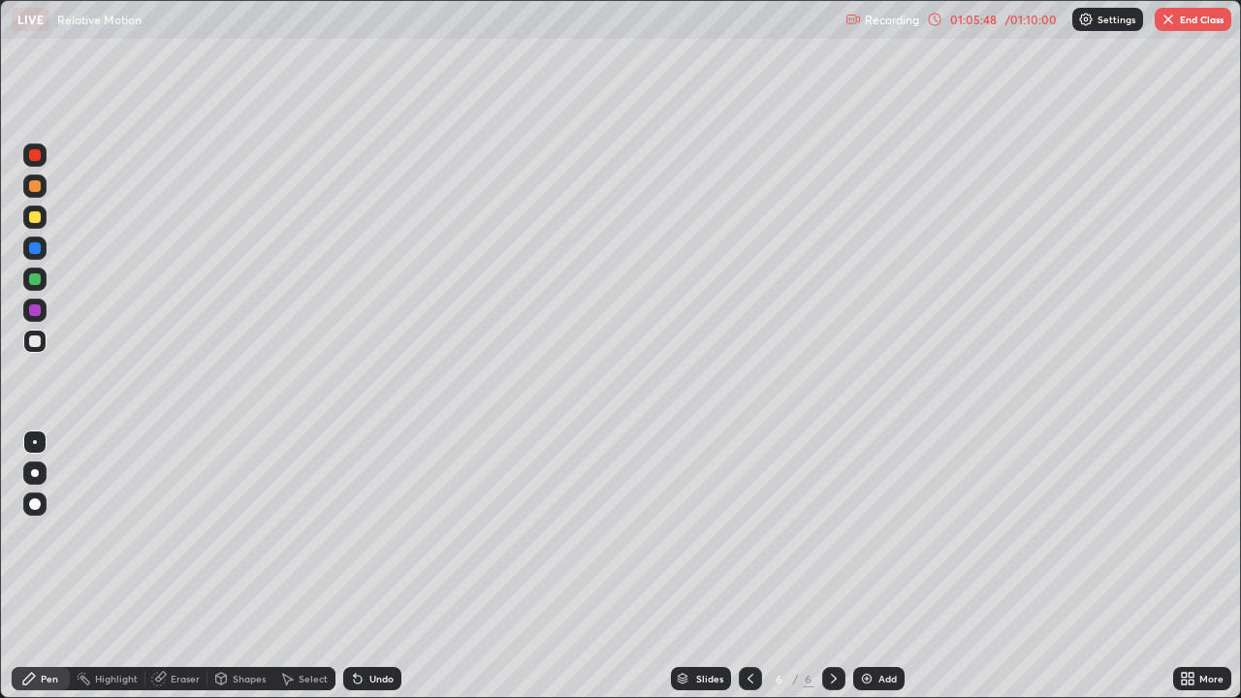
click at [36, 217] on div at bounding box center [35, 217] width 12 height 12
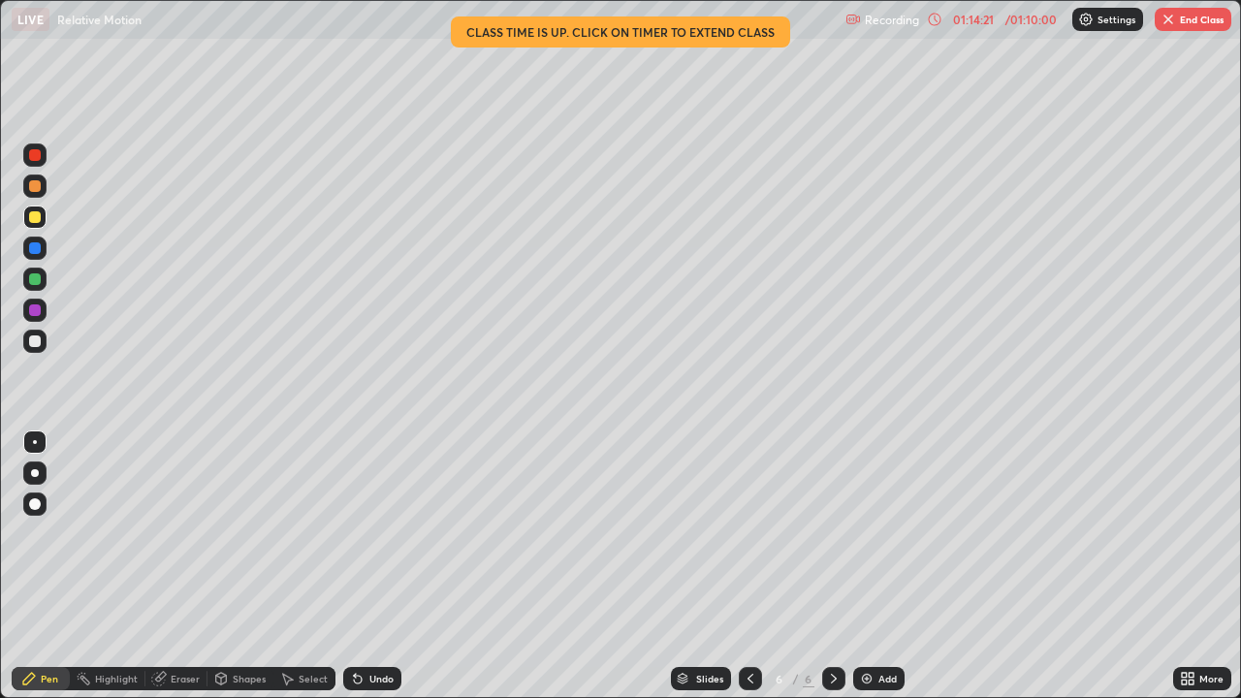
click at [369, 574] on div "Undo" at bounding box center [381, 679] width 24 height 10
click at [364, 574] on div "Undo" at bounding box center [372, 678] width 58 height 23
click at [1209, 24] on button "End Class" at bounding box center [1193, 19] width 77 height 23
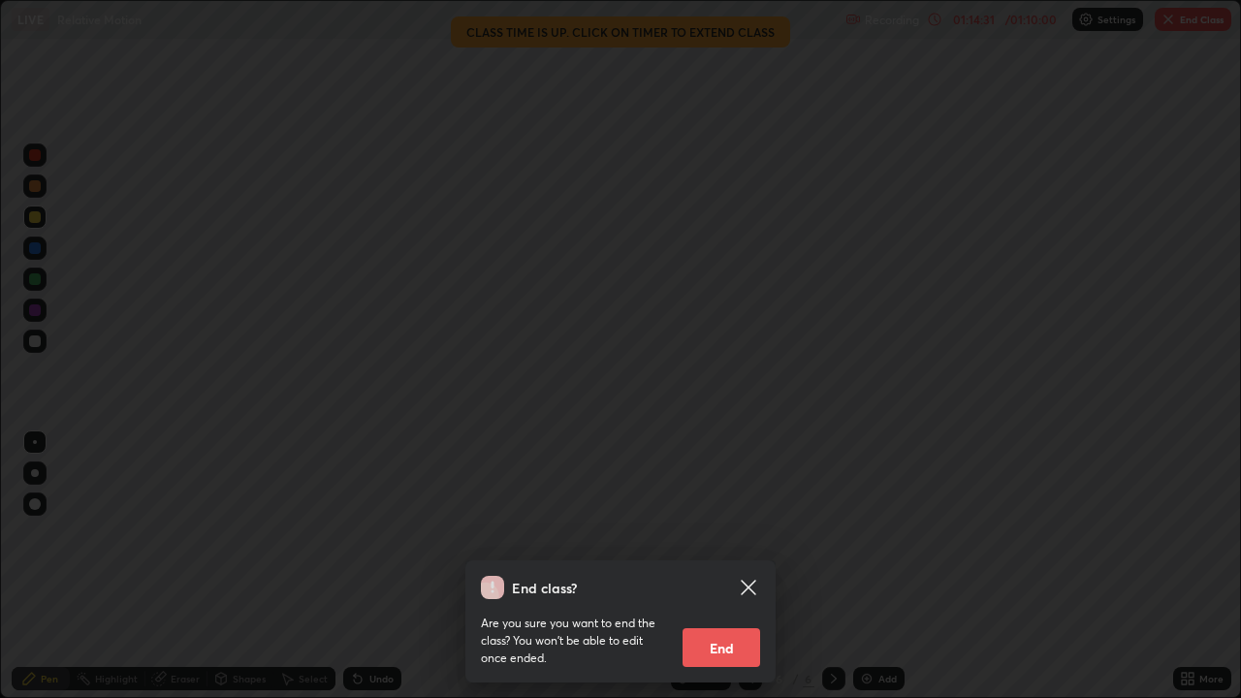
click at [715, 574] on button "End" at bounding box center [722, 647] width 78 height 39
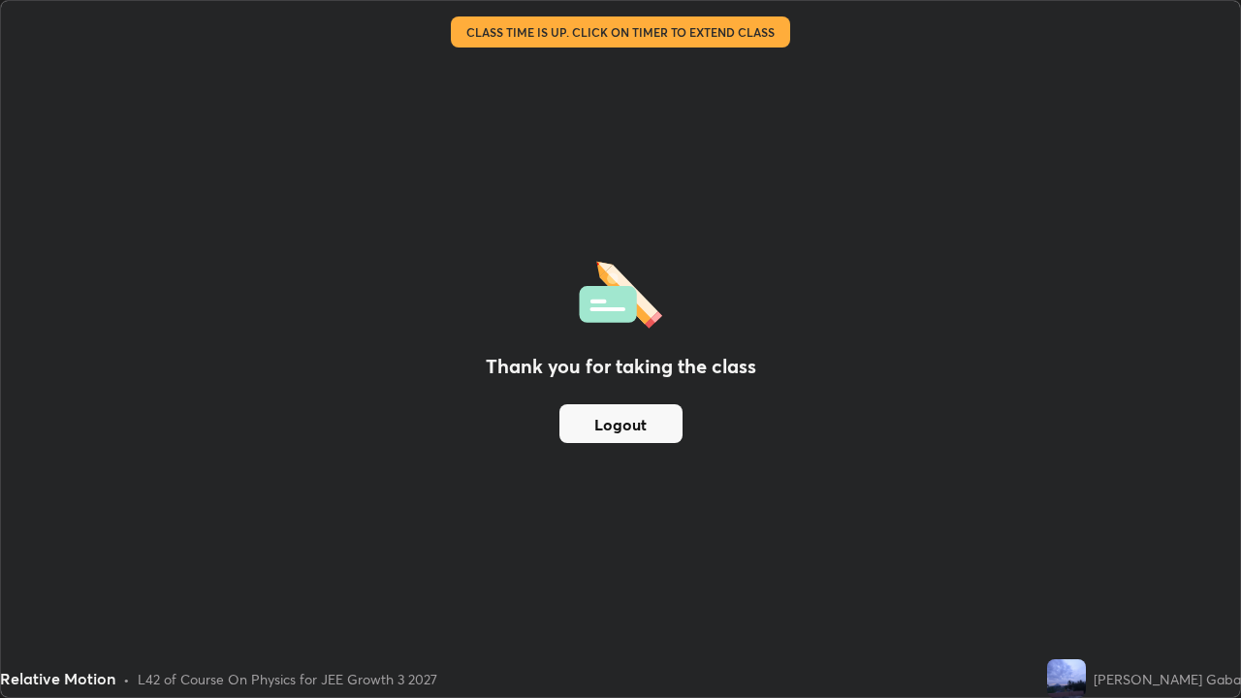
click at [611, 424] on button "Logout" at bounding box center [620, 423] width 123 height 39
click at [599, 427] on button "Logout" at bounding box center [620, 423] width 123 height 39
click at [588, 428] on button "Logout" at bounding box center [620, 423] width 123 height 39
click at [593, 429] on button "Logout" at bounding box center [620, 423] width 123 height 39
click at [1086, 574] on img at bounding box center [1066, 678] width 39 height 39
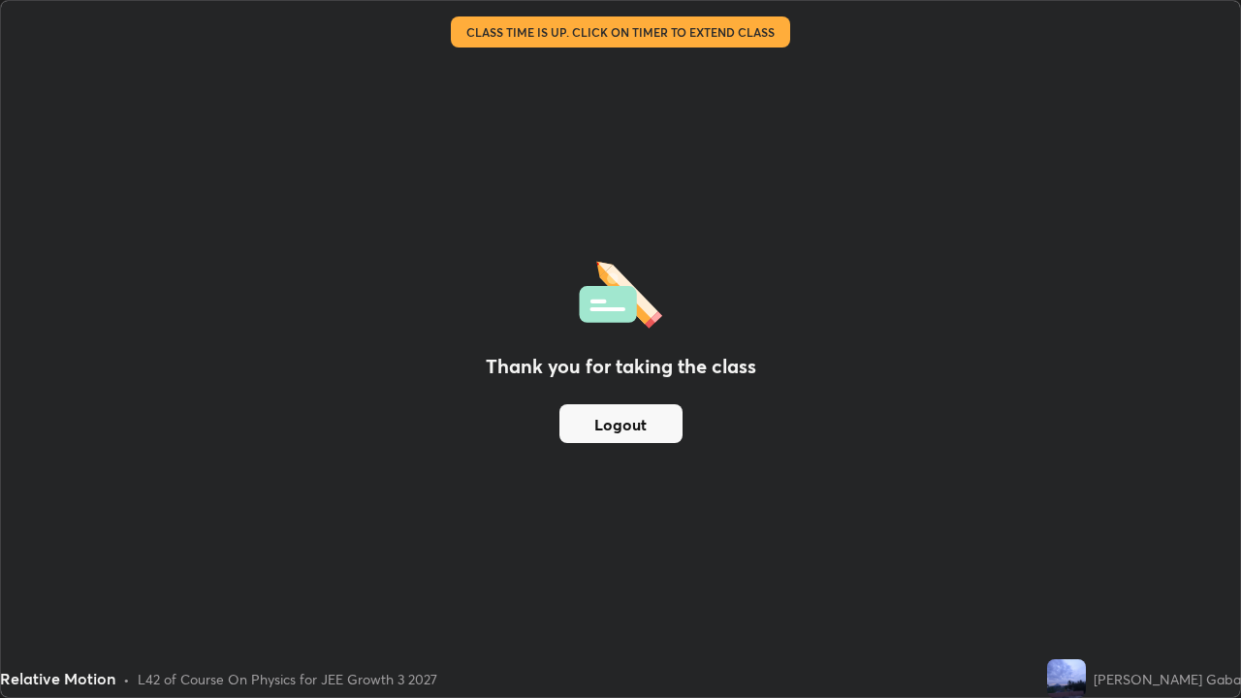
click at [656, 16] on div "Relative Motion" at bounding box center [492, 19] width 960 height 39
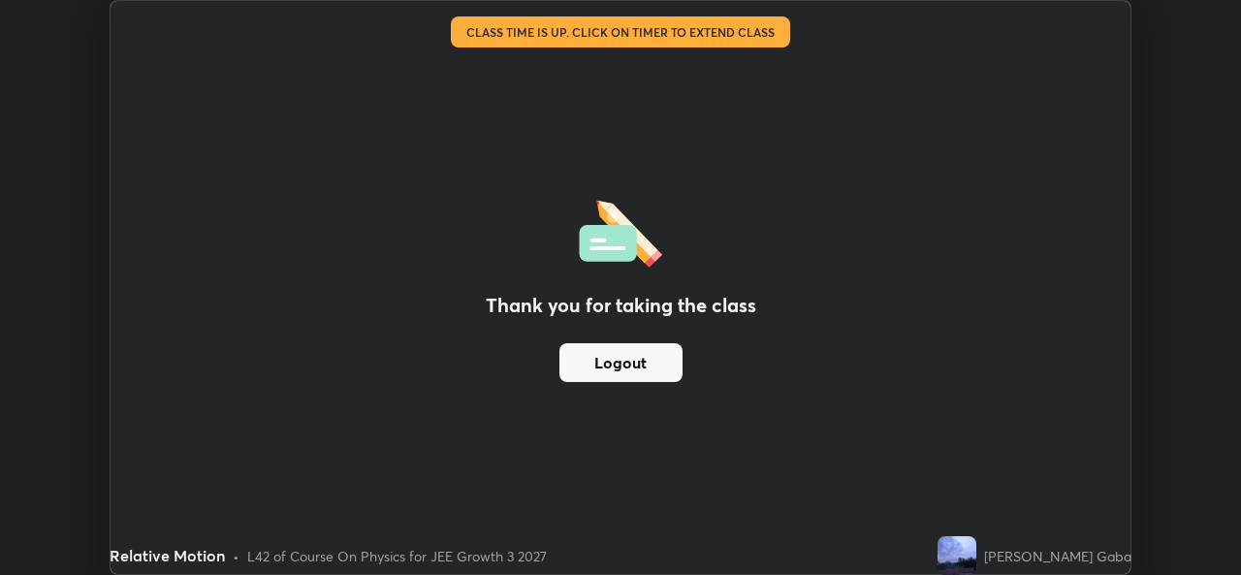
scroll to position [96373, 95707]
